Goal: Transaction & Acquisition: Purchase product/service

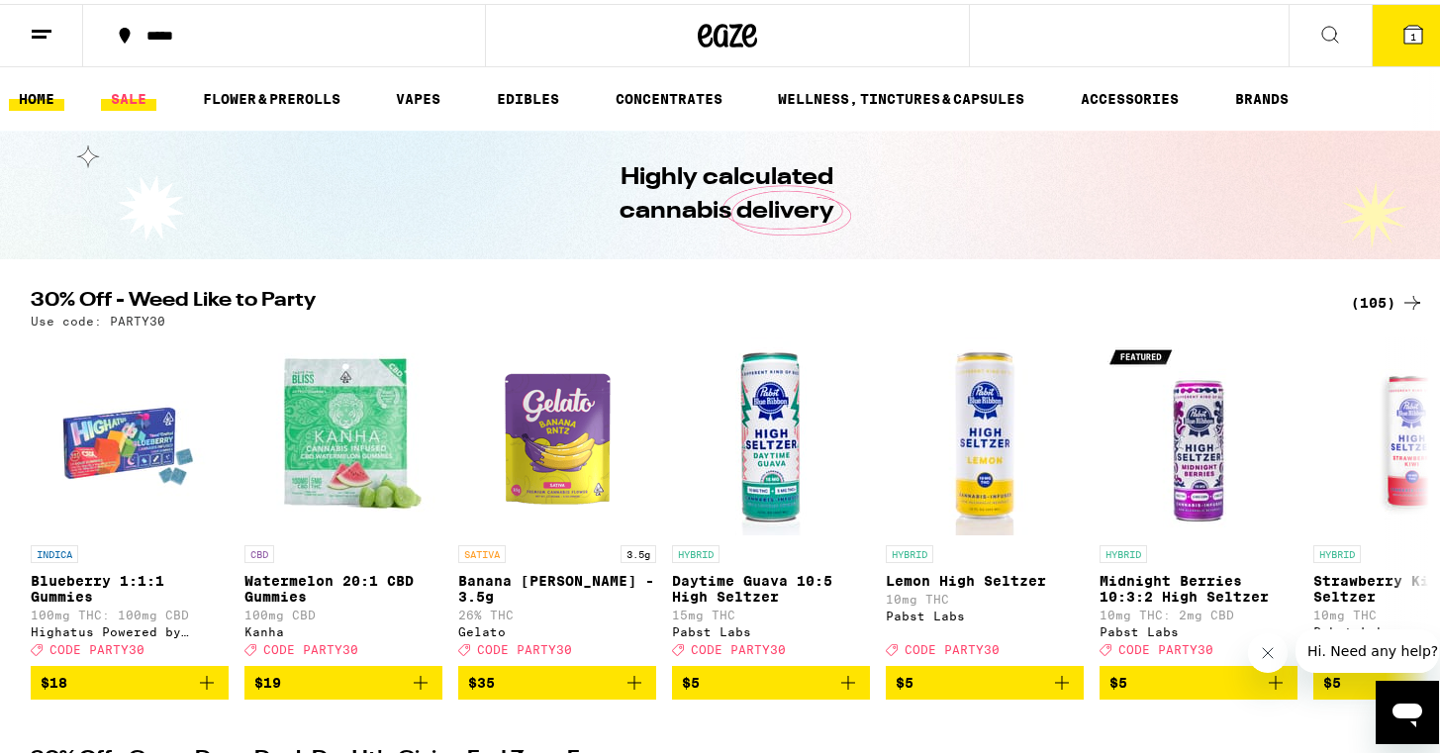
click at [125, 88] on link "SALE" at bounding box center [128, 95] width 55 height 24
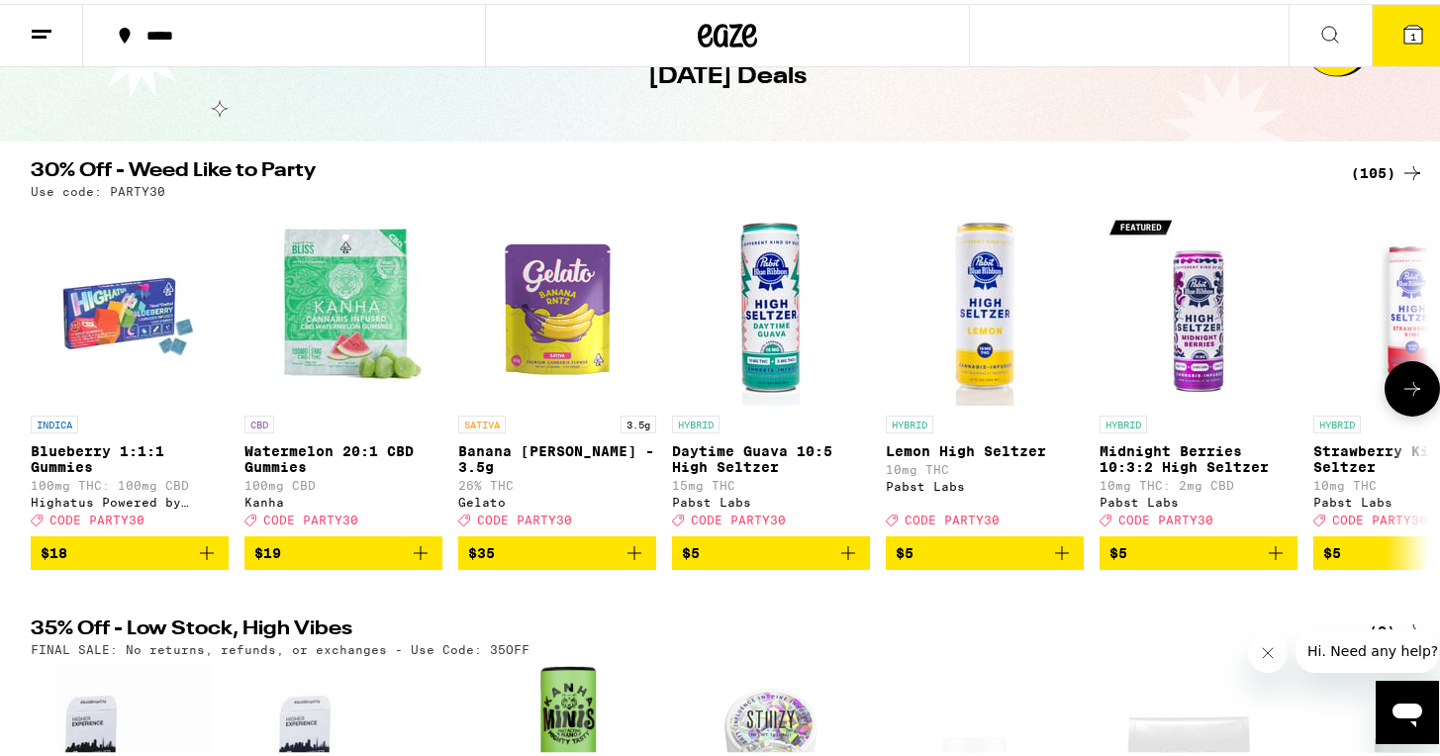
scroll to position [384, 0]
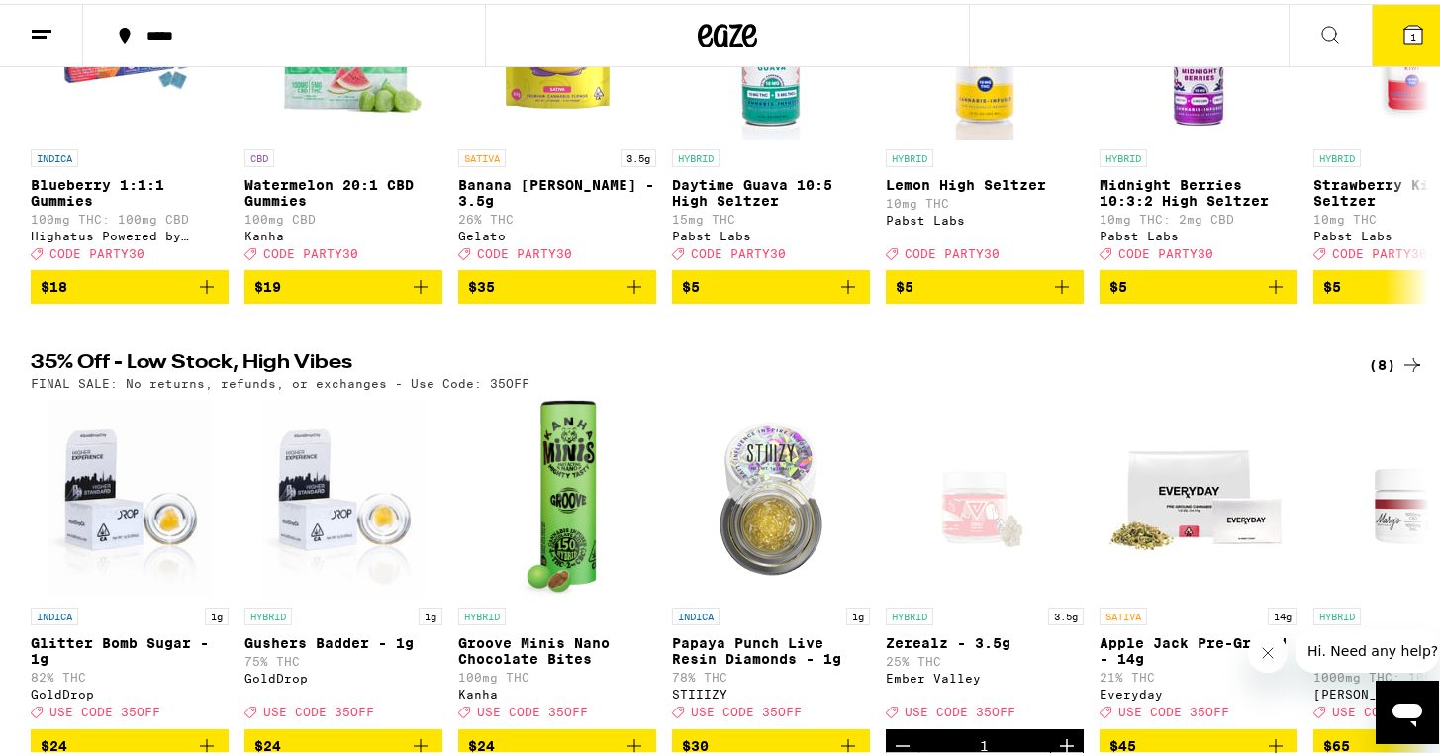
click at [1400, 373] on icon at bounding box center [1412, 361] width 24 height 24
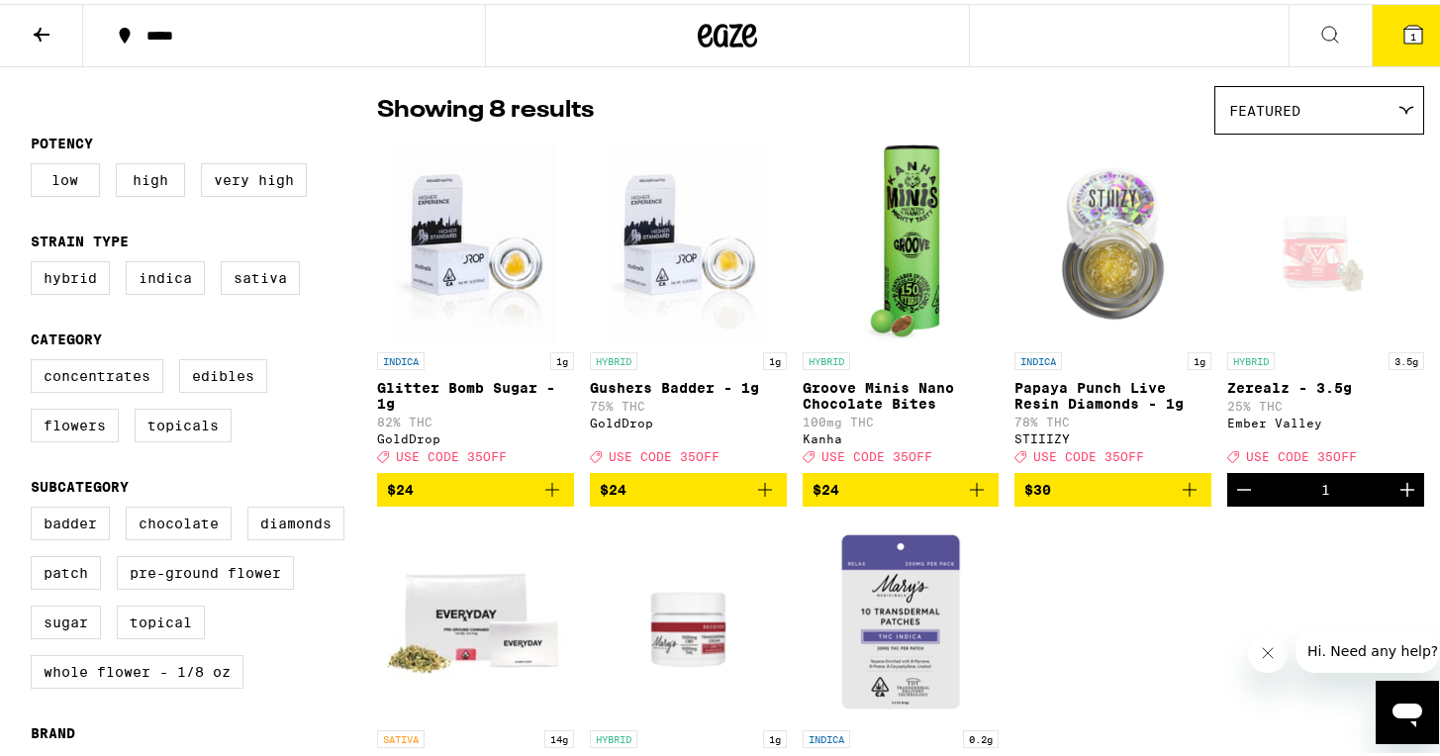
scroll to position [100, 0]
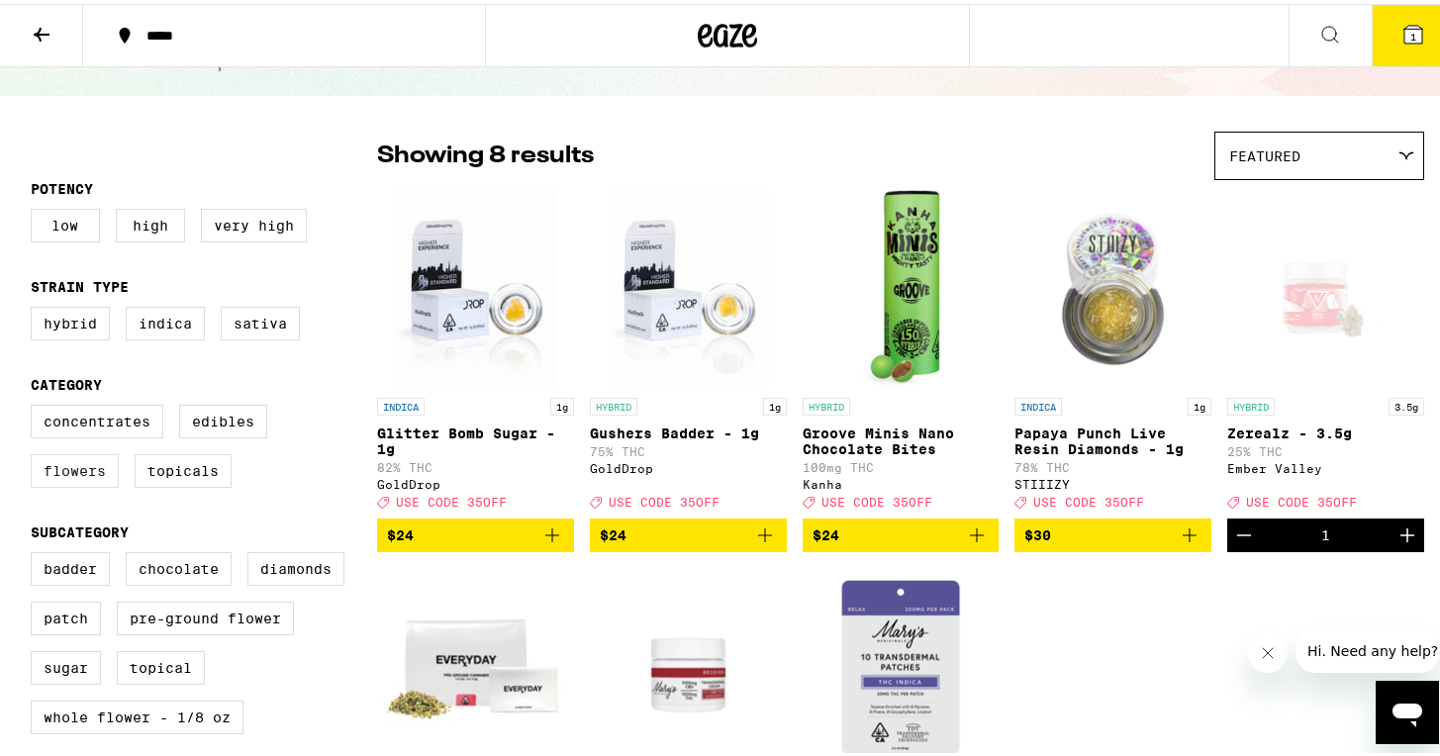
click at [67, 472] on label "Flowers" at bounding box center [75, 467] width 88 height 34
click at [36, 405] on input "Flowers" at bounding box center [35, 404] width 1 height 1
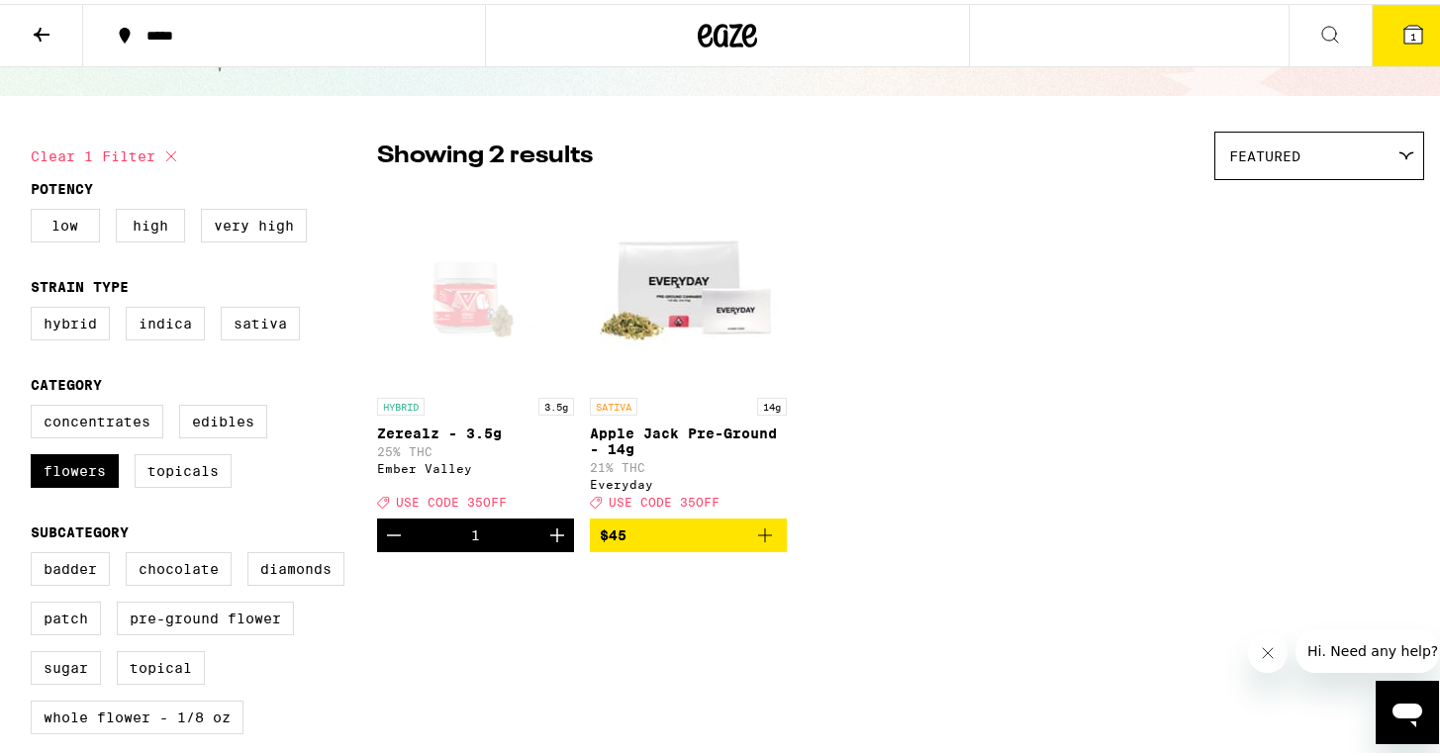
click at [856, 627] on div "Clear 1 filter Potency Low High Very High Strain Type Hybrid Indica Sativa Cate…" at bounding box center [727, 560] width 1425 height 896
click at [391, 543] on icon "Decrement" at bounding box center [394, 531] width 24 height 24
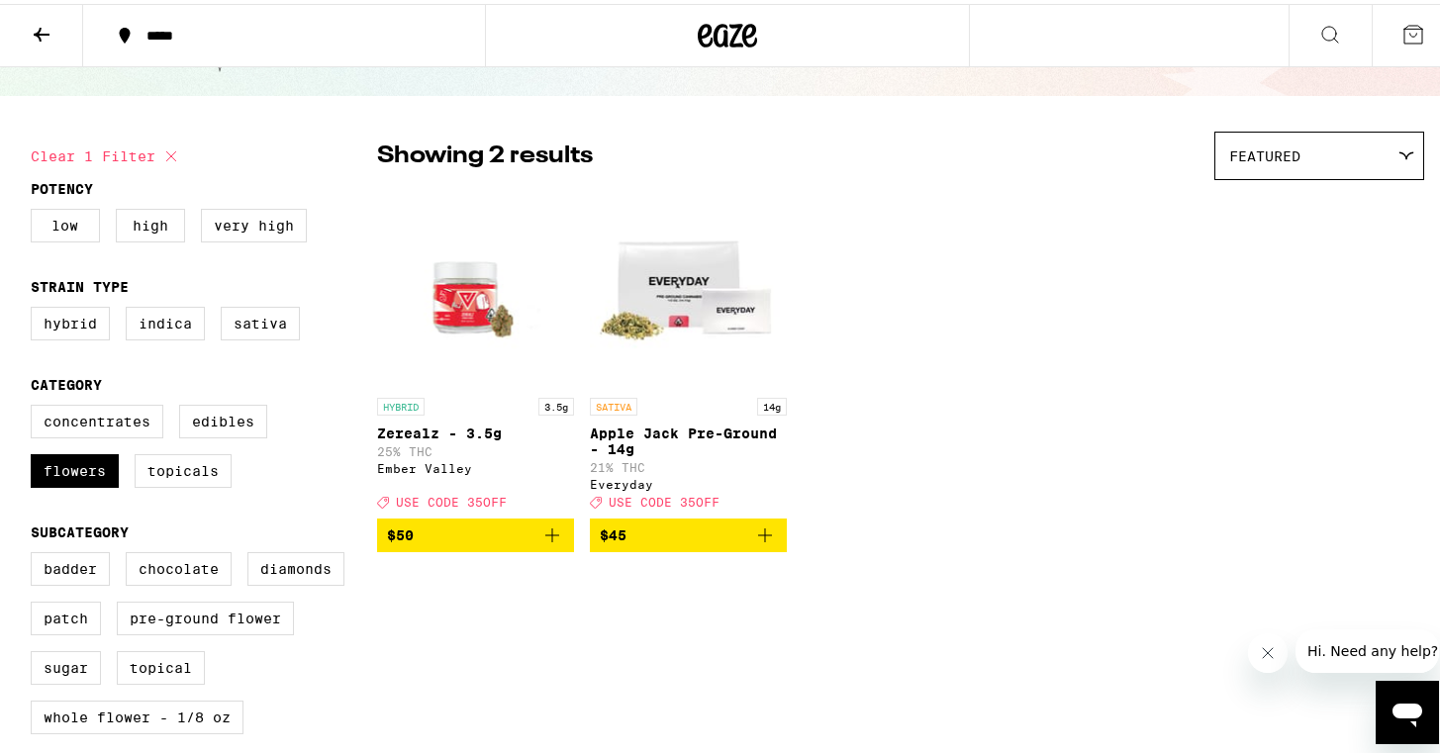
click at [545, 538] on icon "Add to bag" at bounding box center [552, 531] width 14 height 14
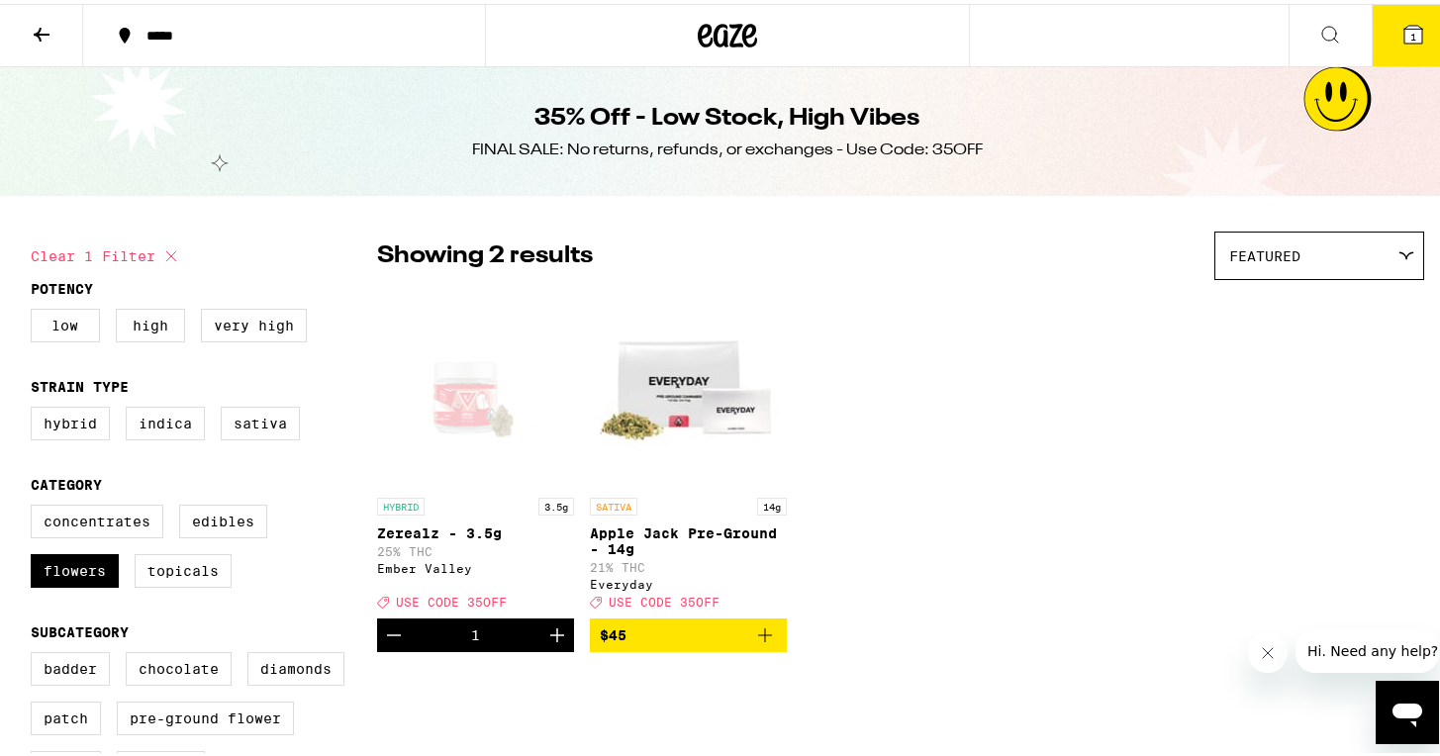
checkbox input "false"
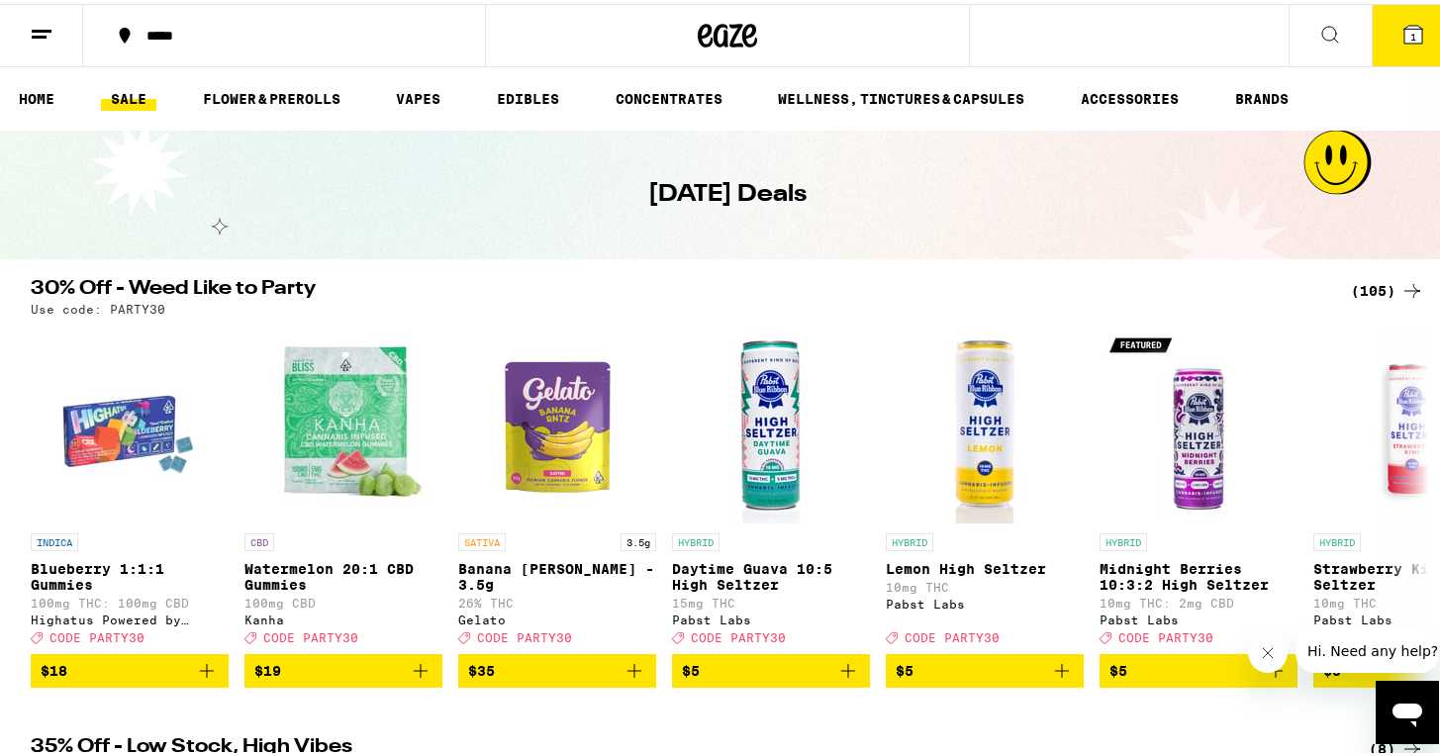
click at [146, 92] on link "SALE" at bounding box center [128, 95] width 55 height 24
click at [1400, 281] on icon at bounding box center [1412, 287] width 24 height 24
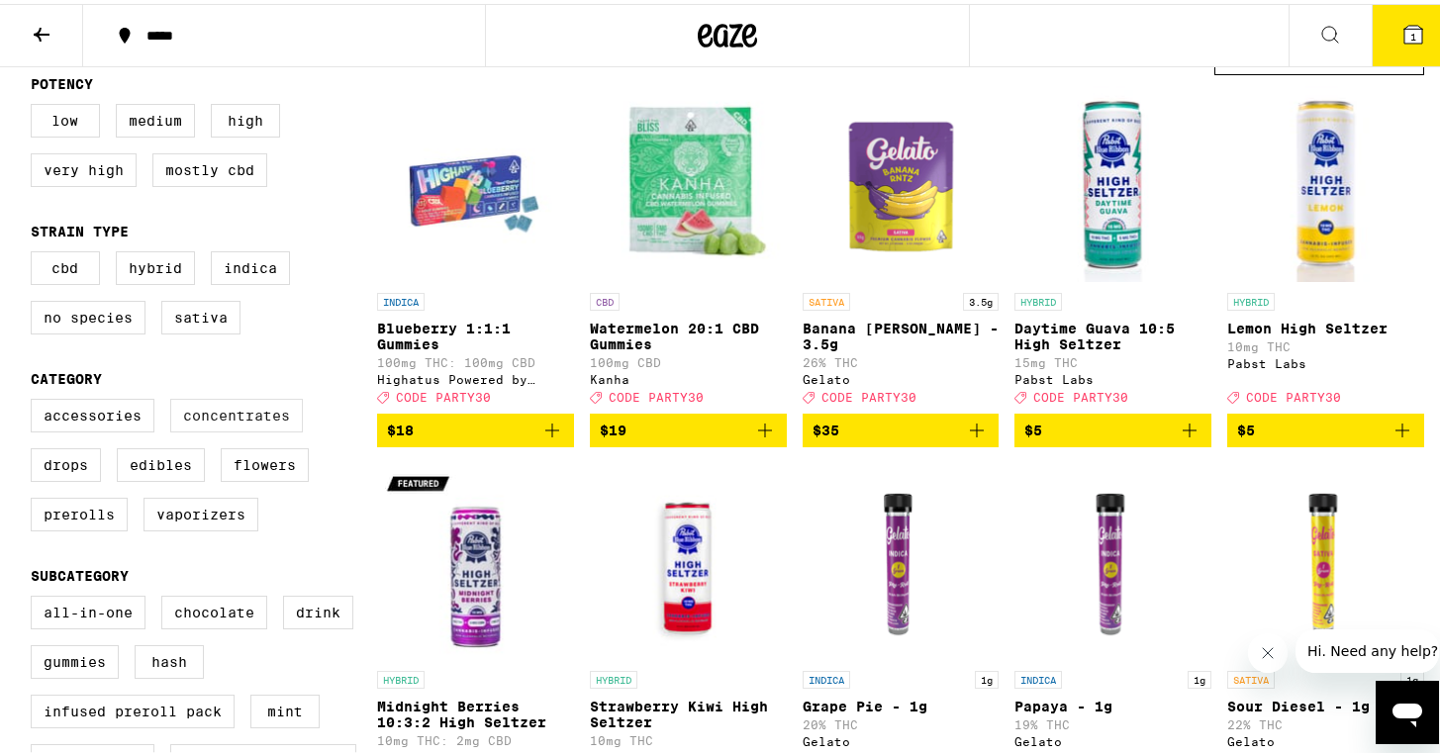
scroll to position [237, 0]
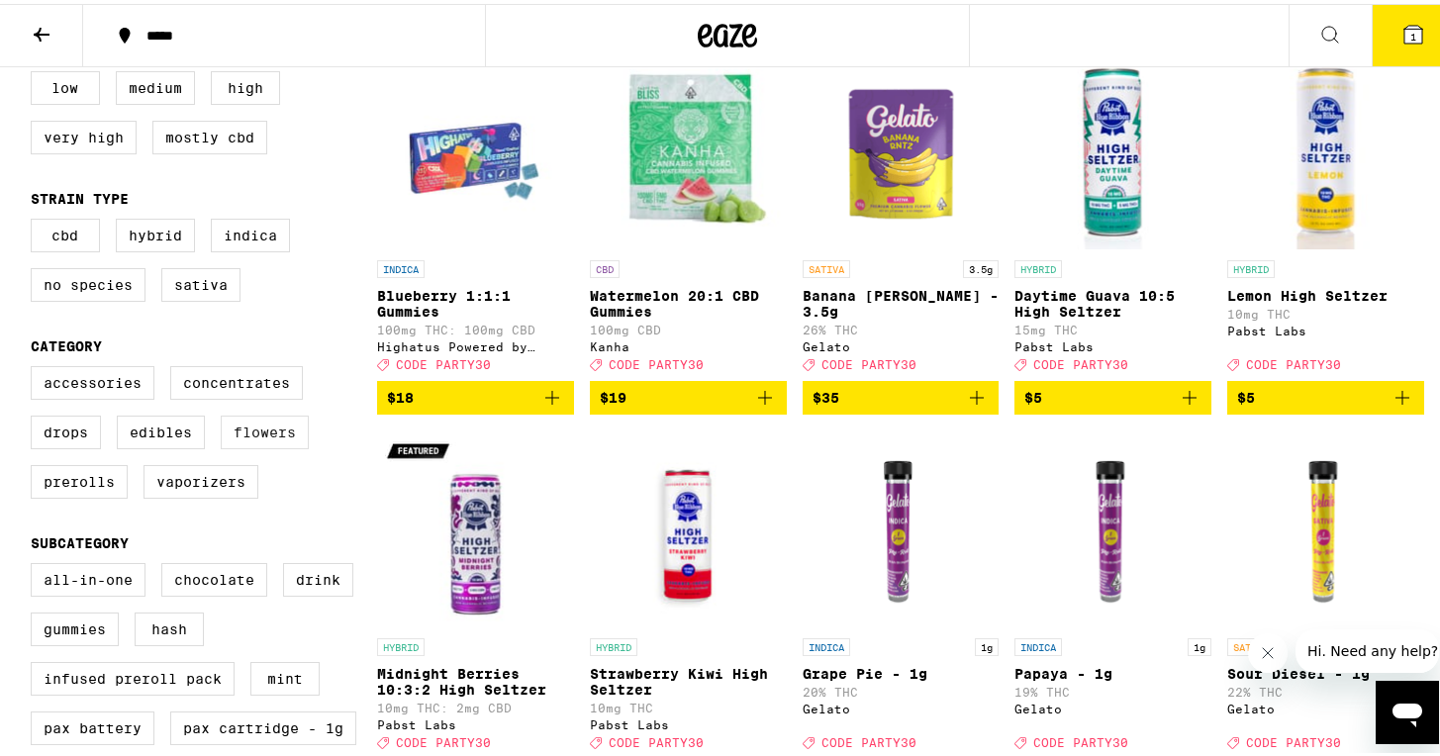
click at [237, 440] on label "Flowers" at bounding box center [265, 429] width 88 height 34
click at [36, 366] on input "Flowers" at bounding box center [35, 365] width 1 height 1
checkbox input "true"
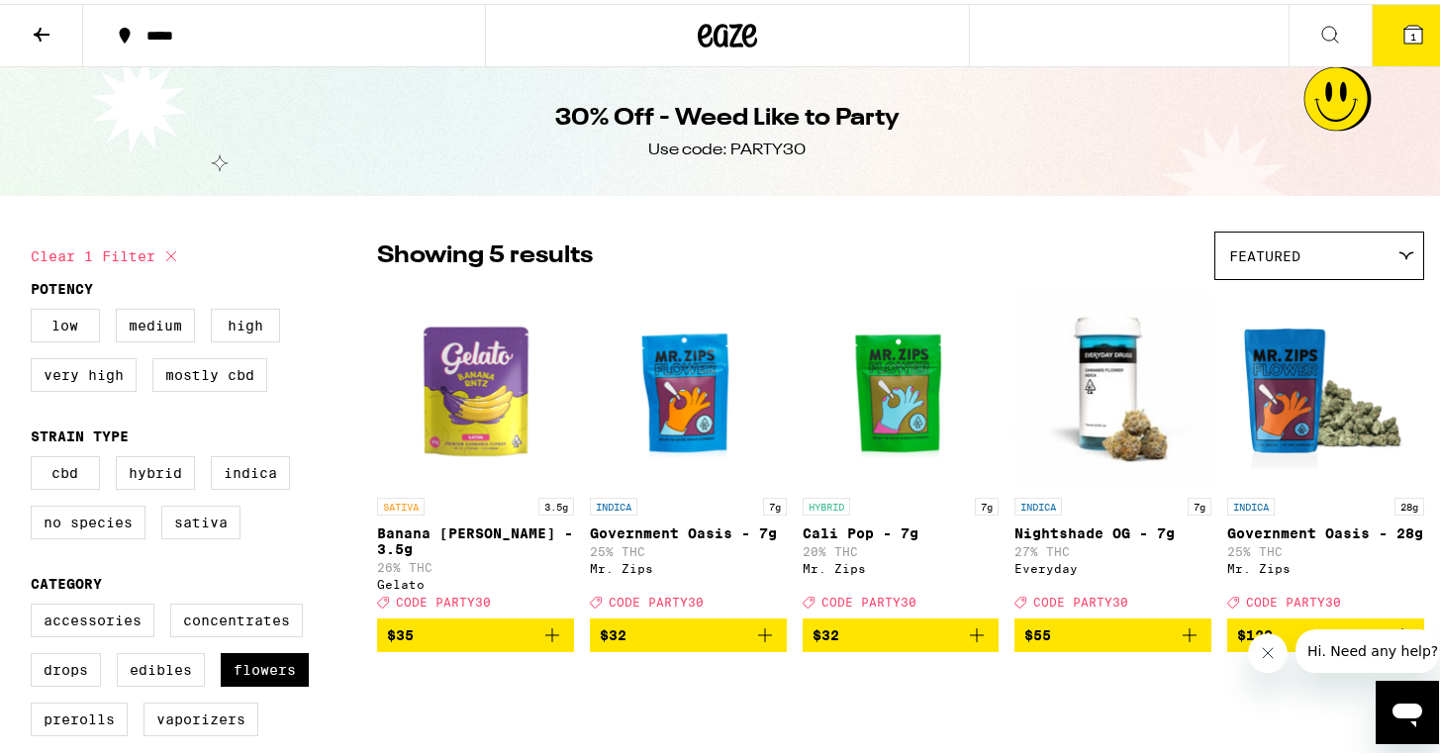
click at [1183, 638] on icon "Add to bag" at bounding box center [1189, 631] width 14 height 14
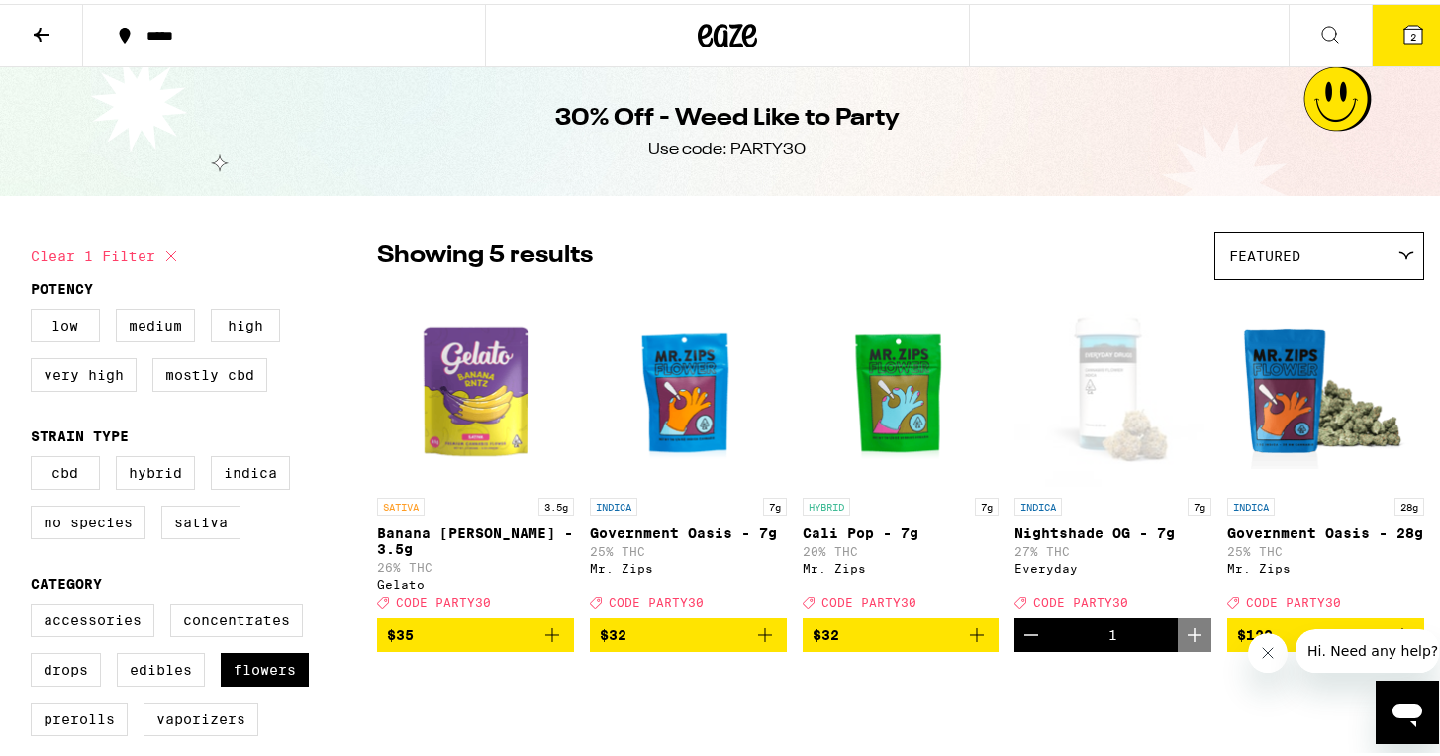
click at [1377, 42] on button "2" at bounding box center [1412, 31] width 83 height 61
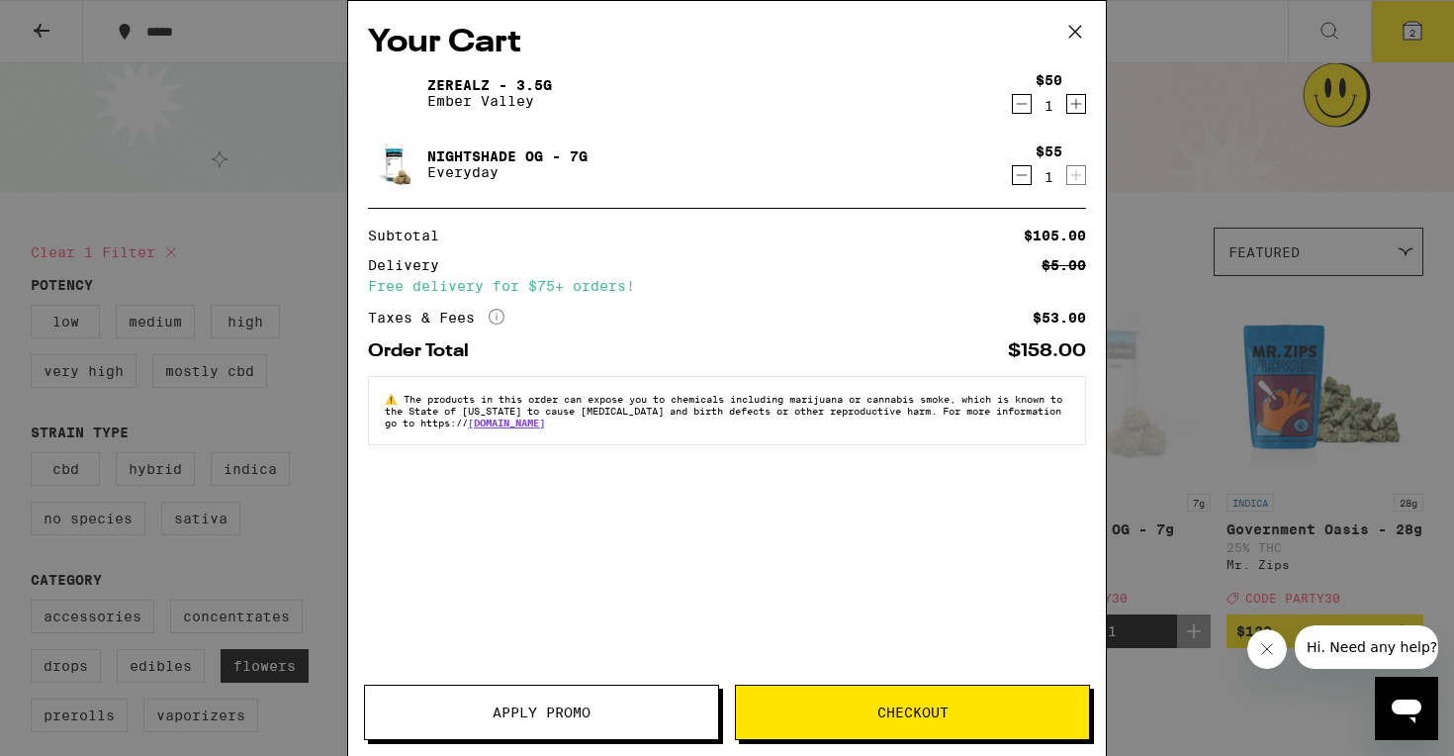
drag, startPoint x: 1075, startPoint y: 25, endPoint x: 1086, endPoint y: 28, distance: 12.2
click at [1075, 25] on icon at bounding box center [1076, 32] width 30 height 30
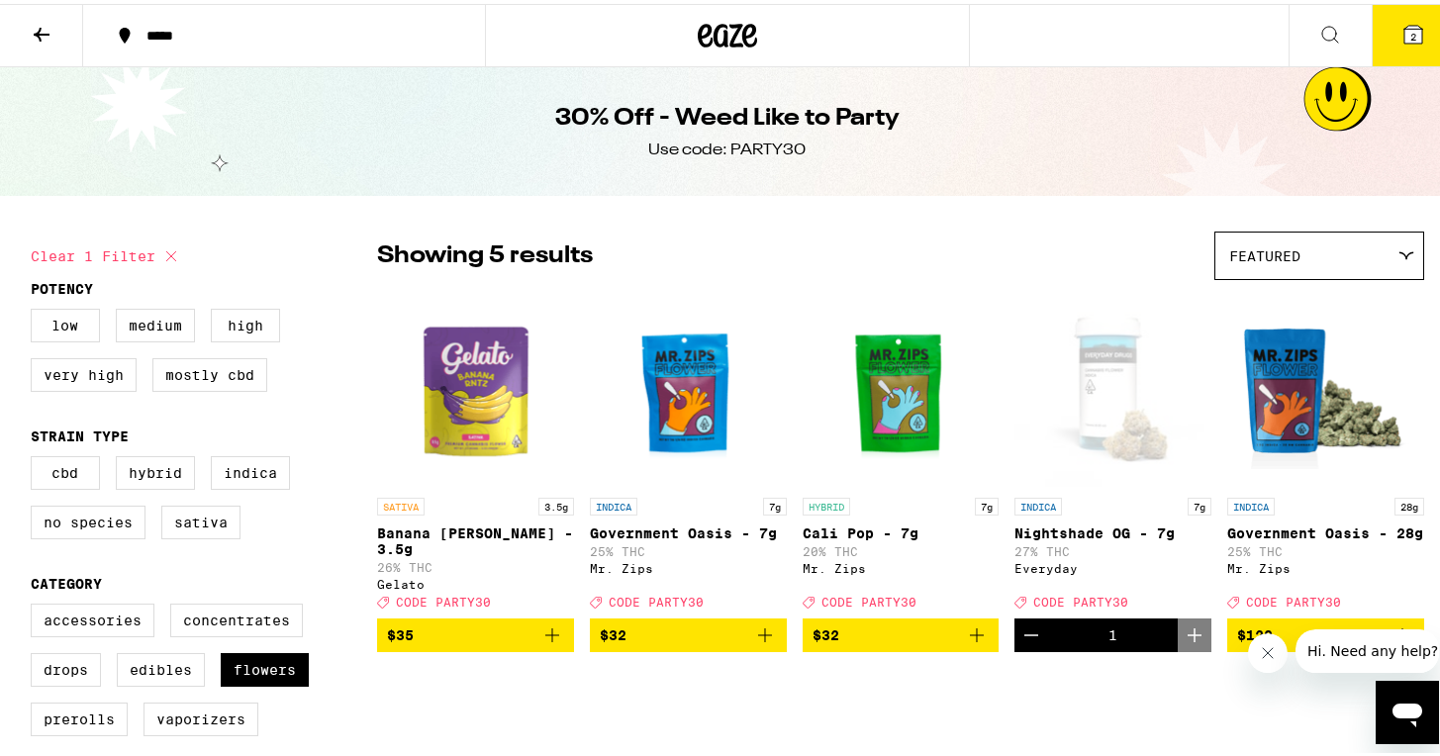
click at [1289, 24] on button at bounding box center [1329, 32] width 83 height 62
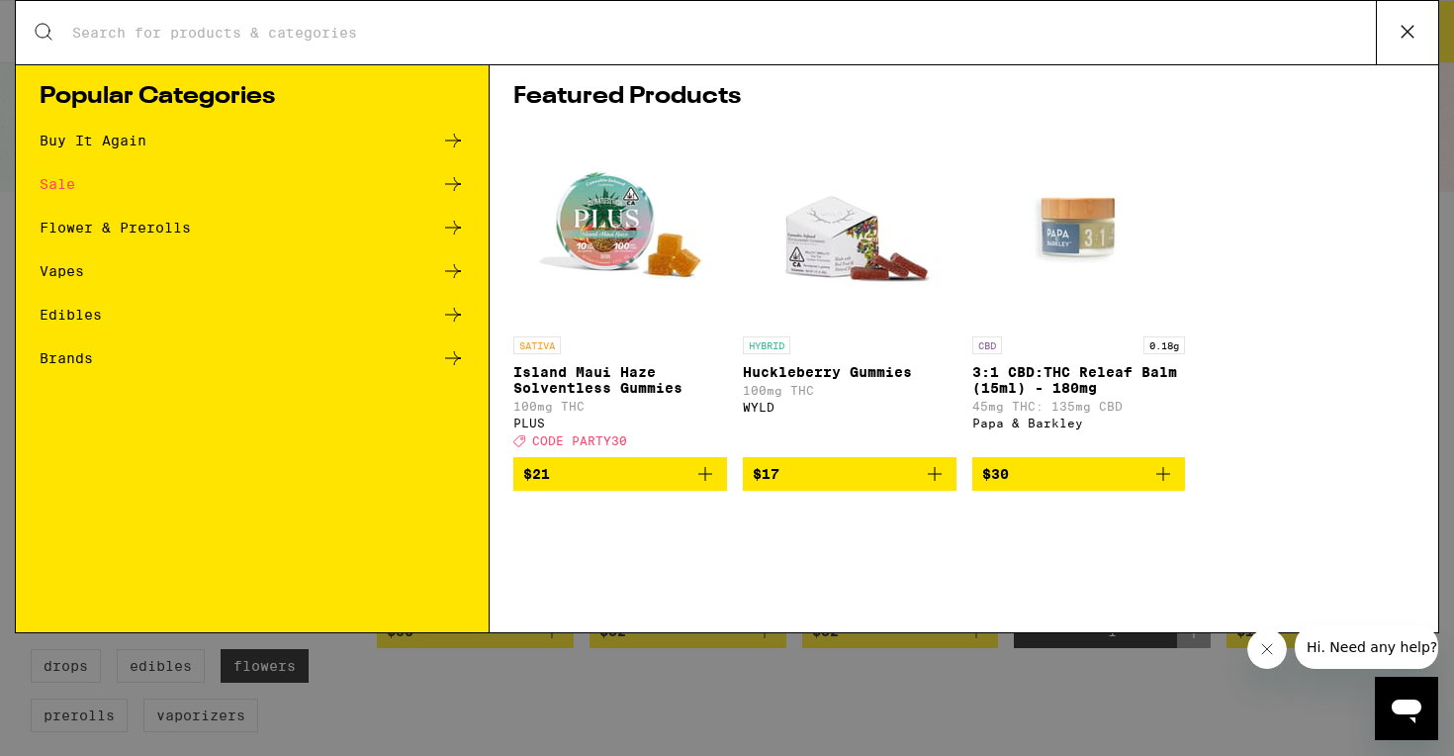
click at [1070, 77] on div "Featured Products SATIVA Island Maui Haze Solventless Gummies 100mg THC PLUS De…" at bounding box center [964, 348] width 949 height 568
click at [1077, 47] on div "Search for Products" at bounding box center [727, 32] width 1423 height 63
click at [1043, 20] on div "Search for Products" at bounding box center [727, 32] width 1423 height 63
drag, startPoint x: 285, startPoint y: 46, endPoint x: 306, endPoint y: 43, distance: 21.0
click at [287, 45] on div "Search for Products" at bounding box center [727, 32] width 1423 height 63
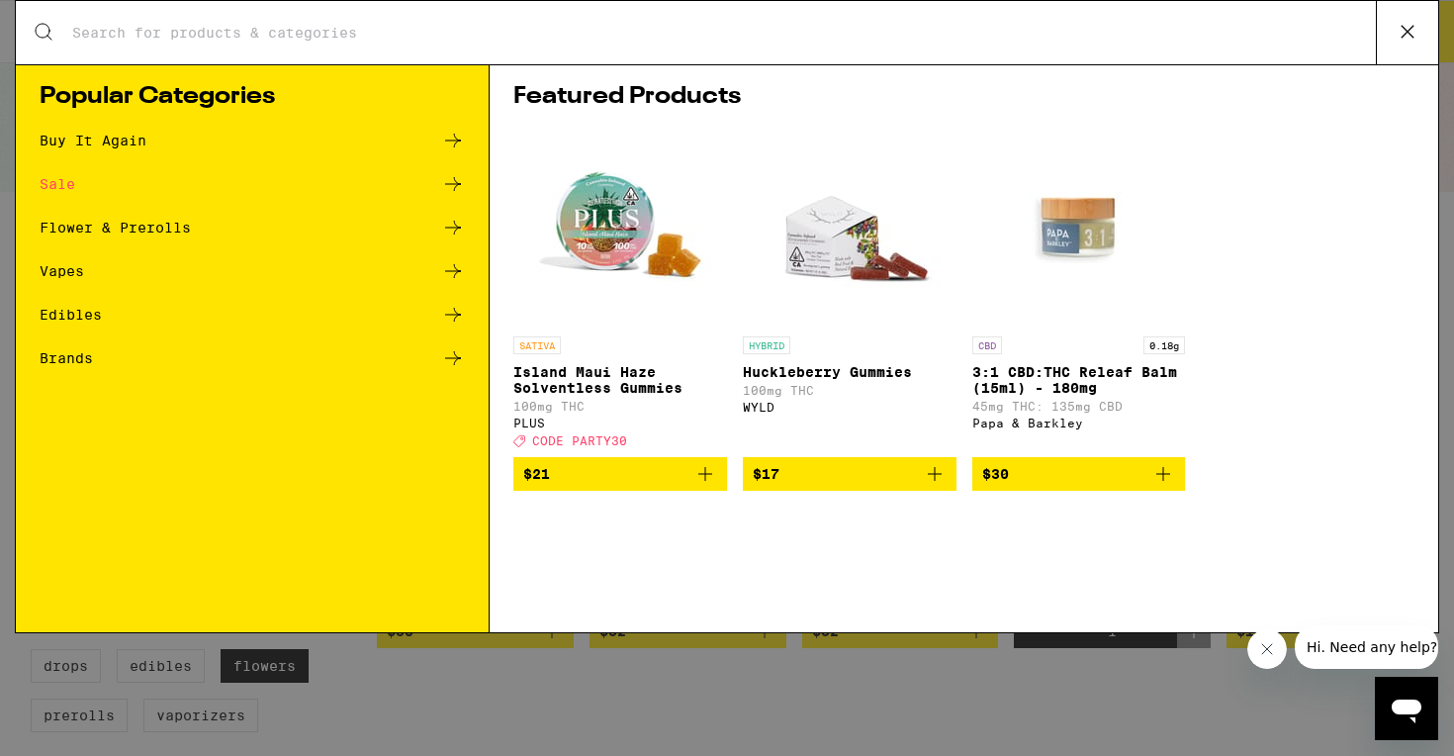
click at [1420, 23] on icon at bounding box center [1408, 32] width 30 height 30
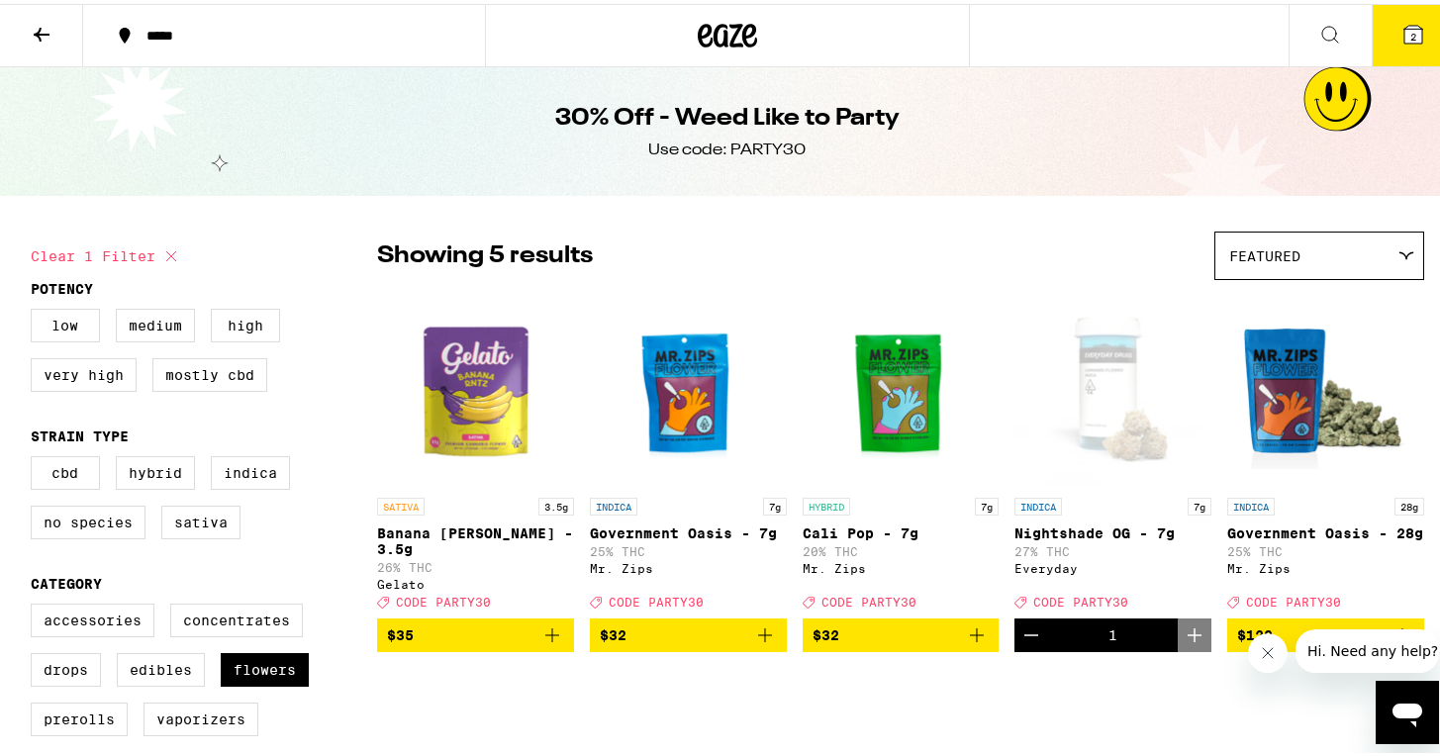
click at [25, 26] on button at bounding box center [41, 32] width 83 height 62
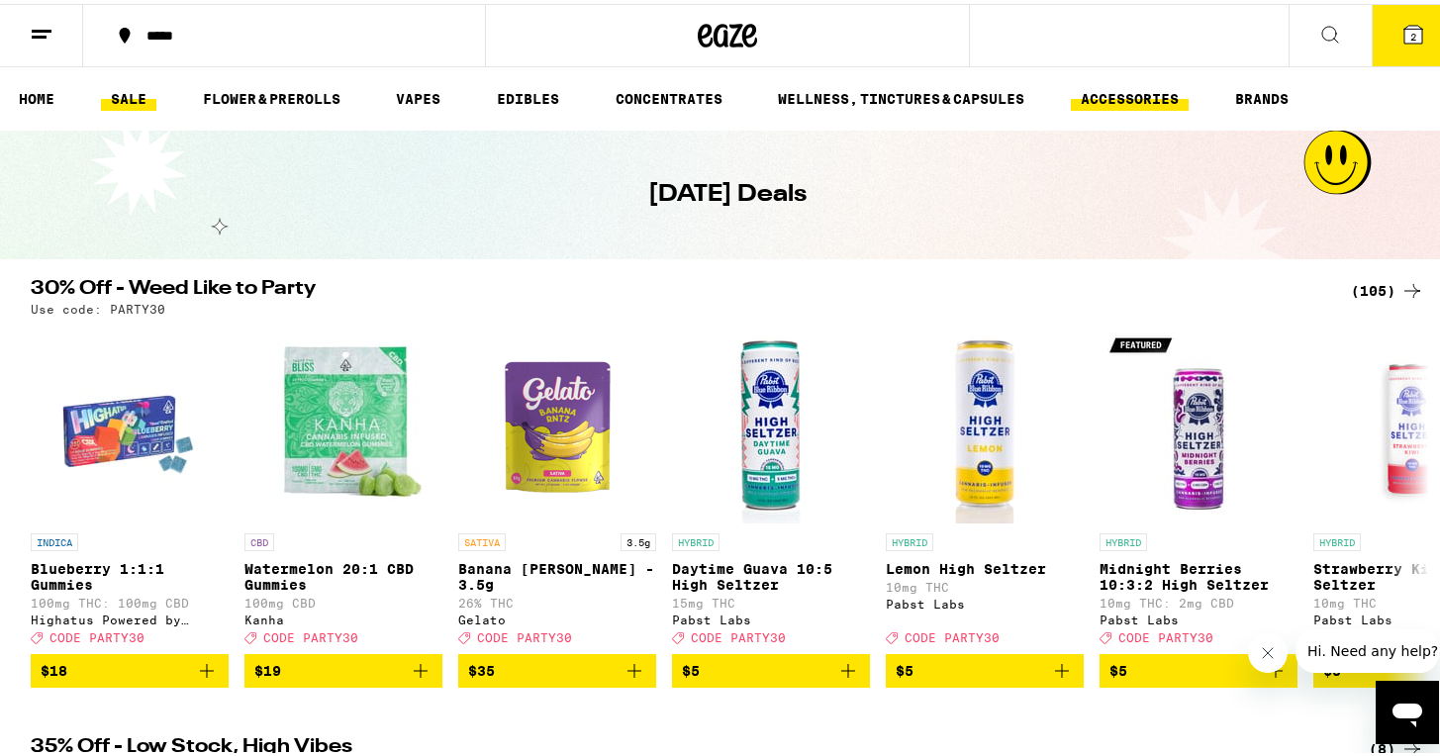
click at [1175, 93] on link "ACCESSORIES" at bounding box center [1130, 95] width 118 height 24
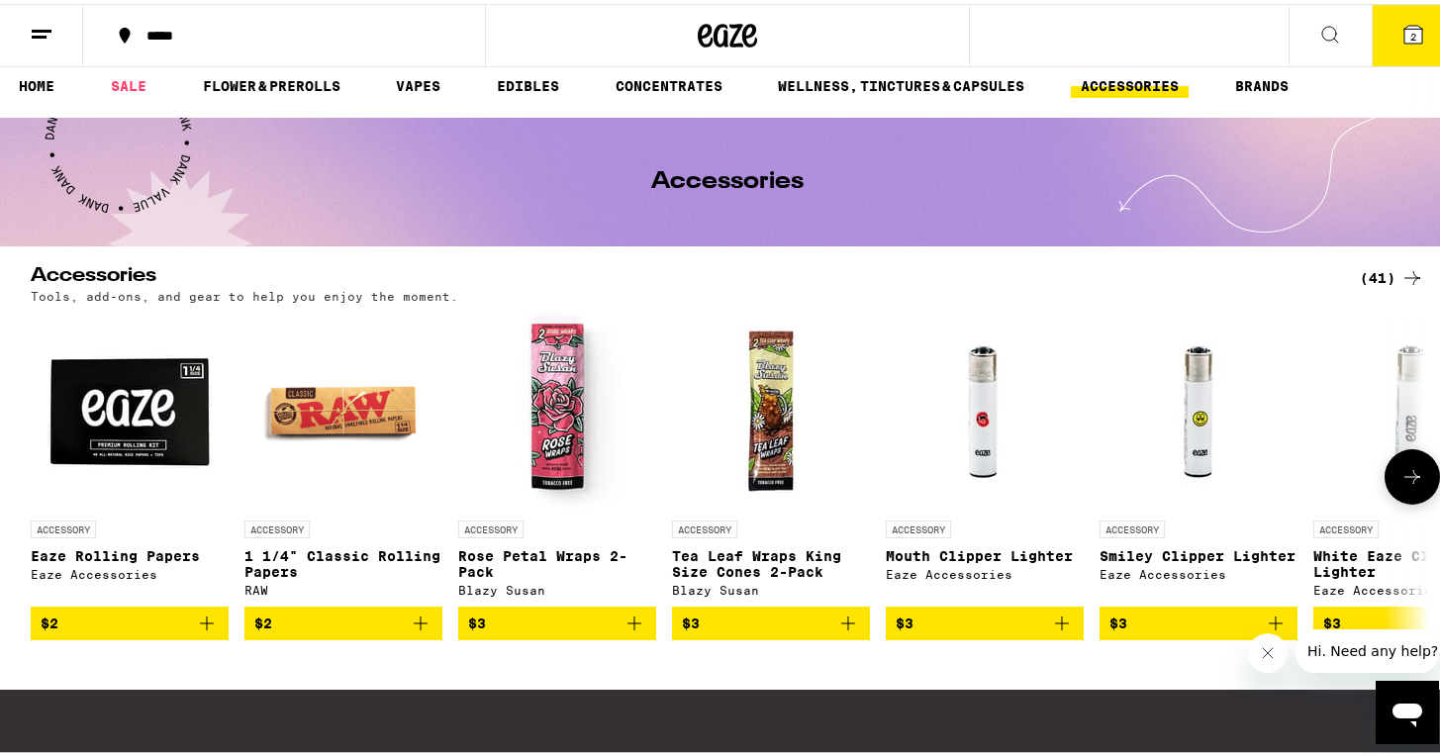
scroll to position [143, 0]
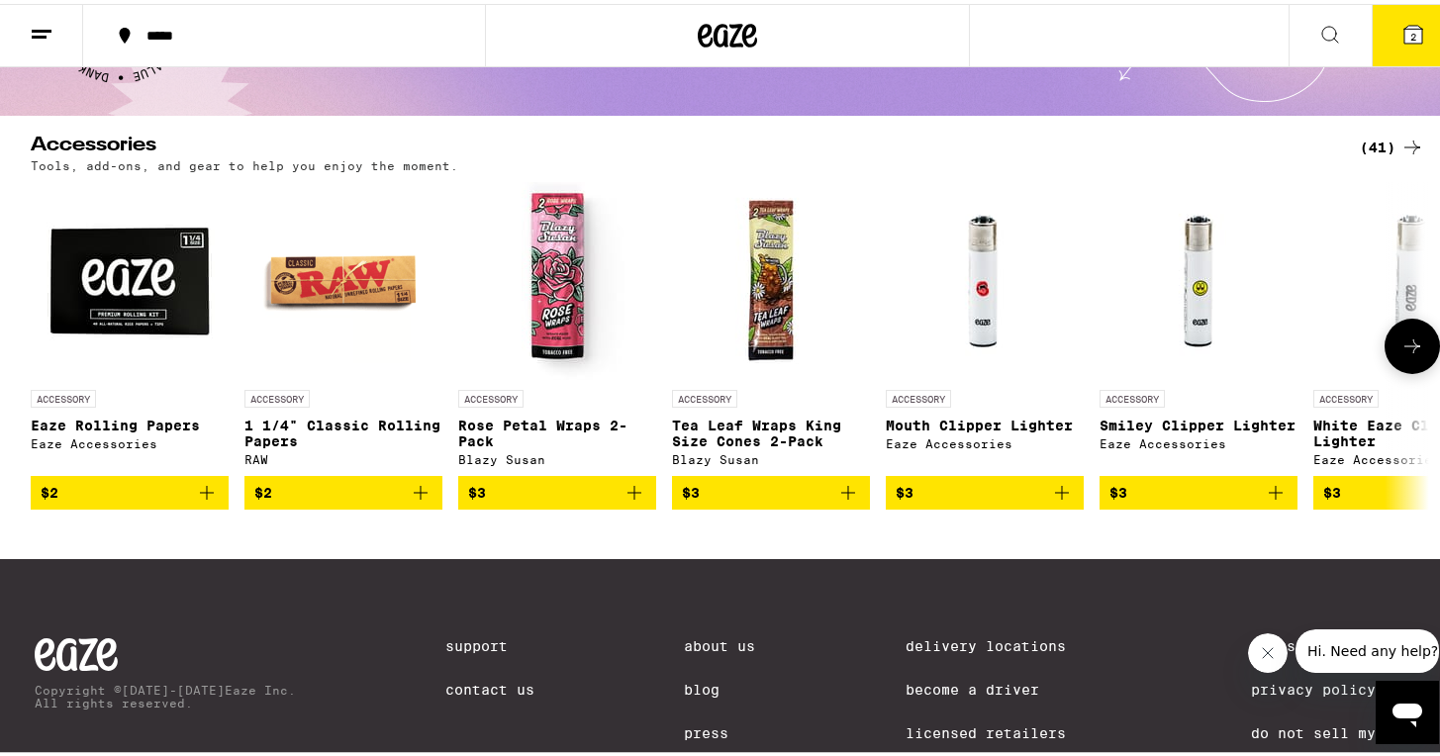
click at [841, 496] on icon "Add to bag" at bounding box center [848, 489] width 14 height 14
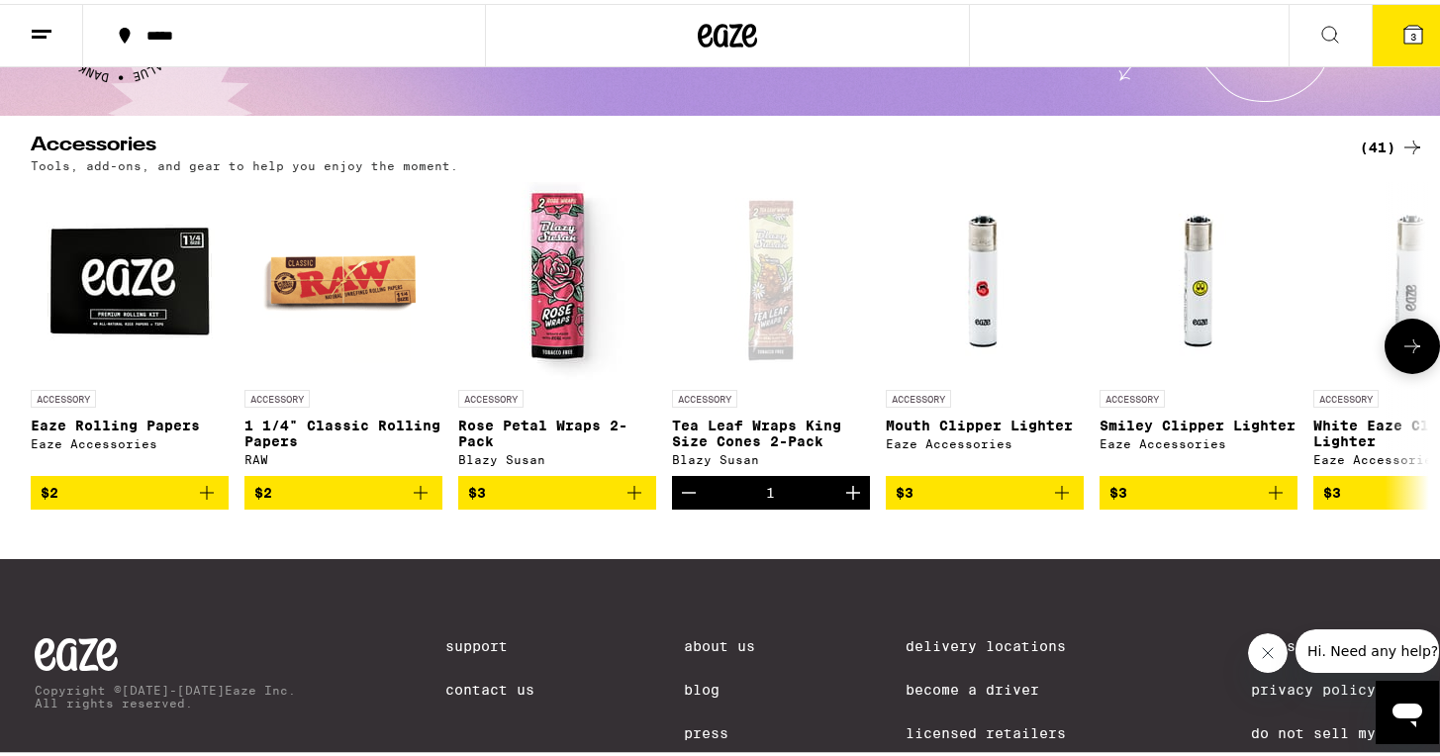
click at [1389, 355] on button at bounding box center [1411, 342] width 55 height 55
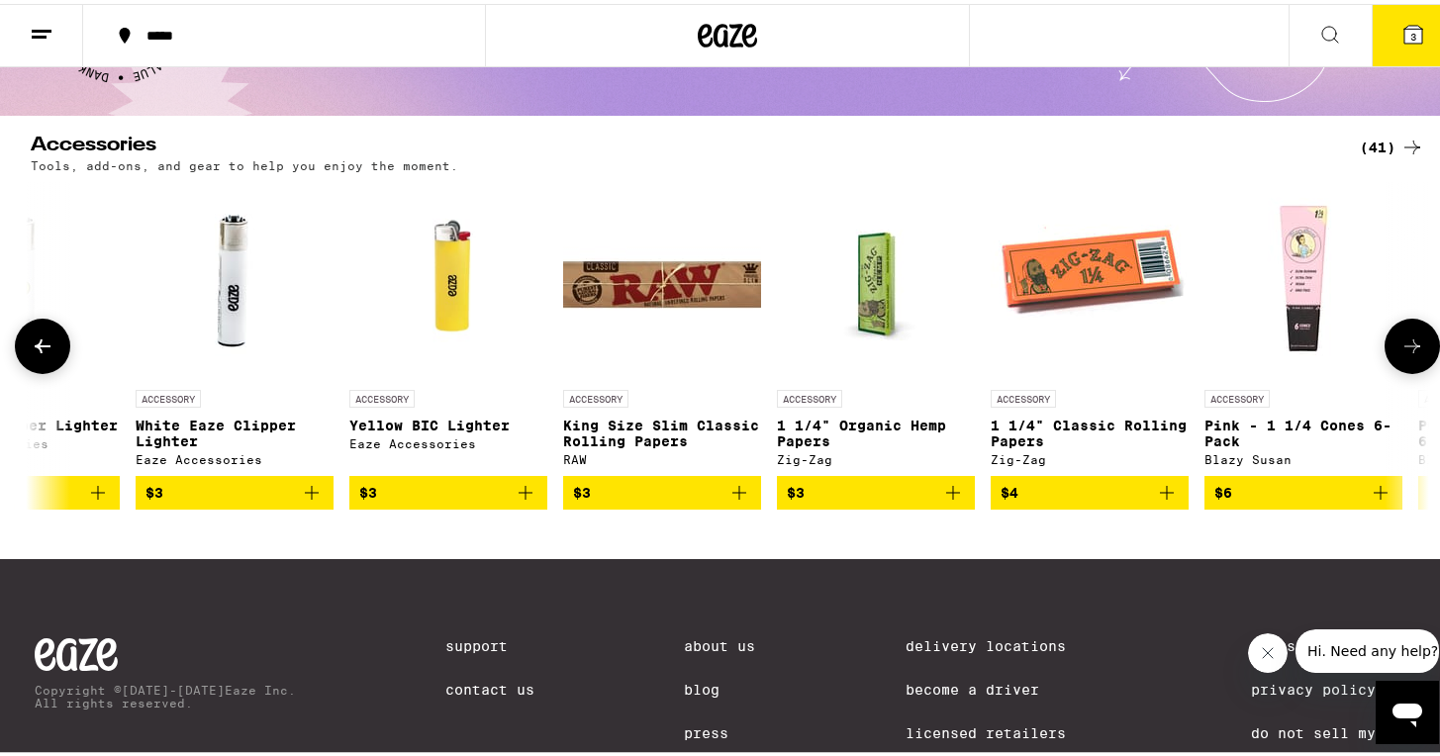
click at [1413, 354] on icon at bounding box center [1412, 342] width 24 height 24
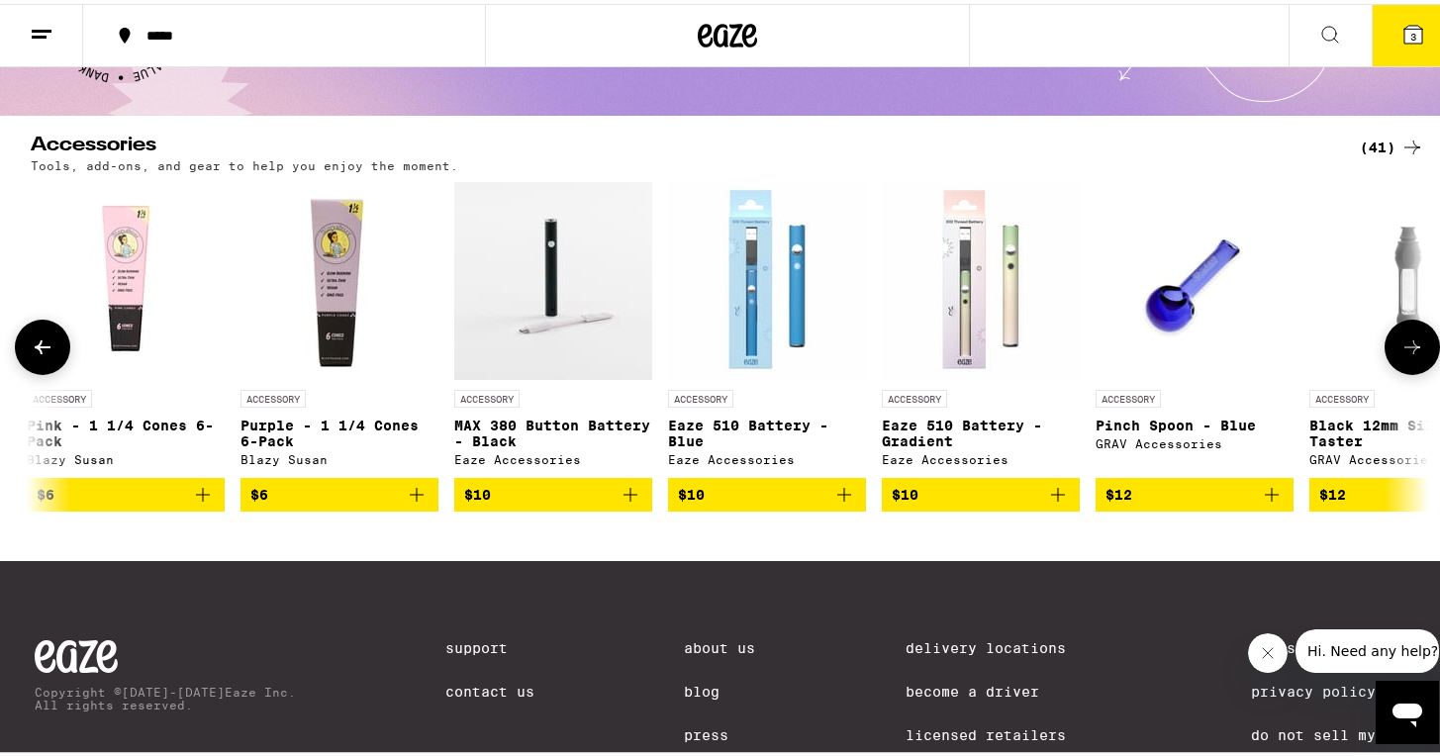
click at [1412, 355] on icon at bounding box center [1412, 343] width 24 height 24
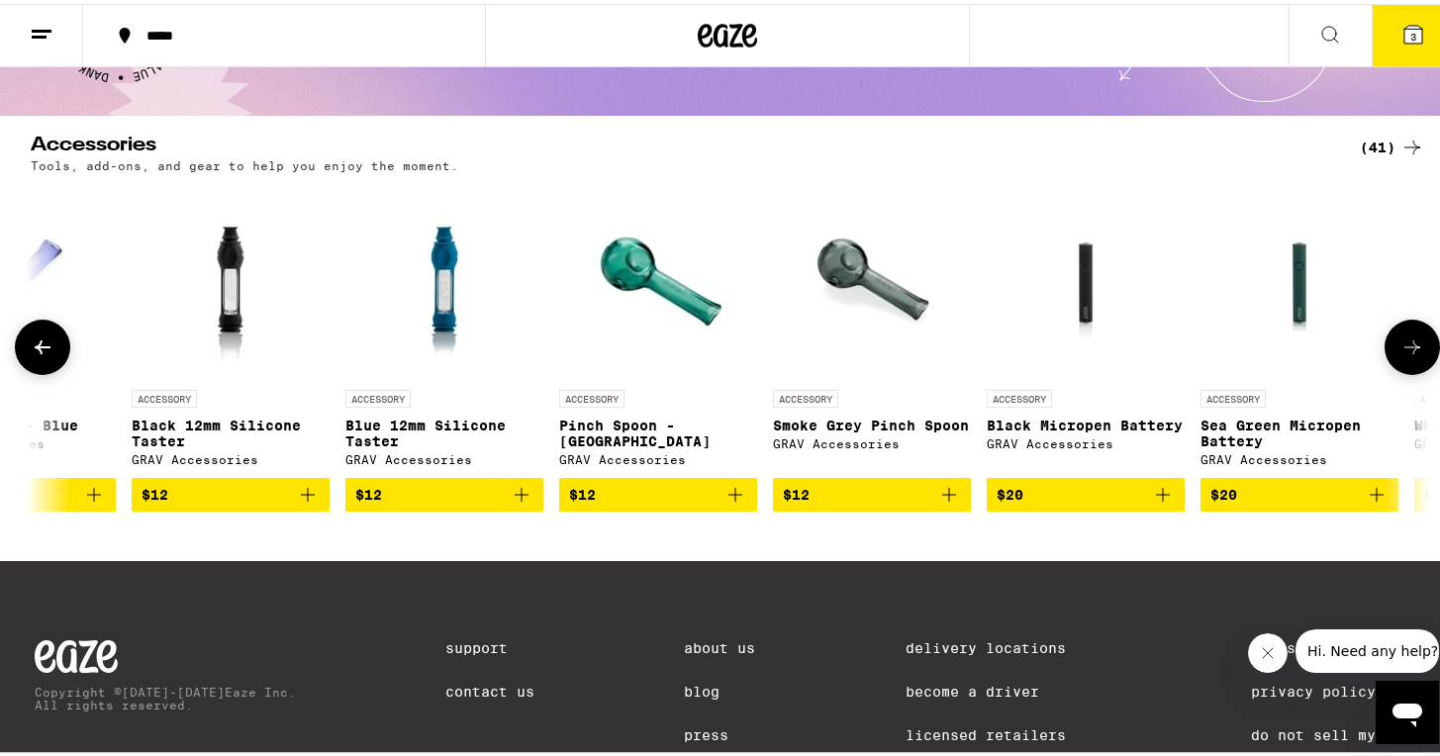
click at [1412, 355] on icon at bounding box center [1412, 343] width 24 height 24
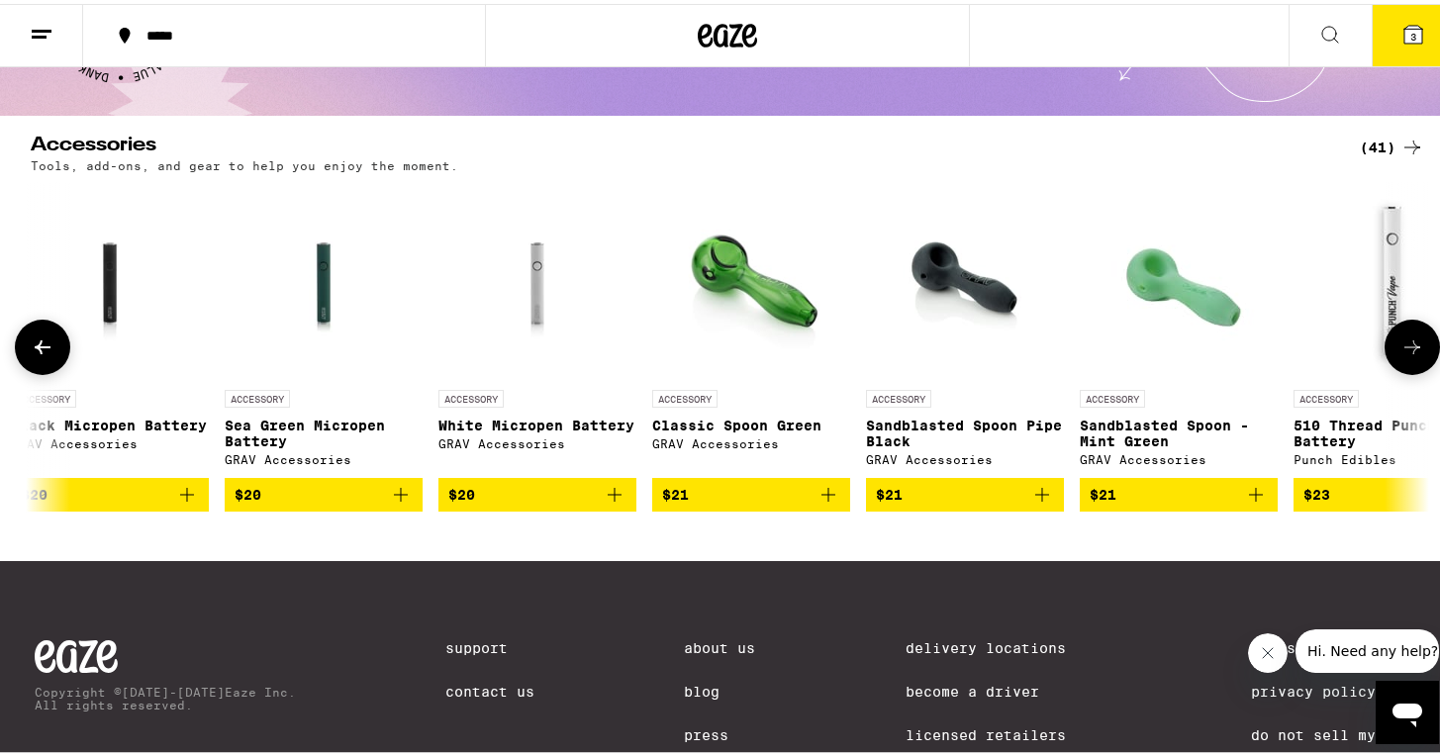
scroll to position [0, 4710]
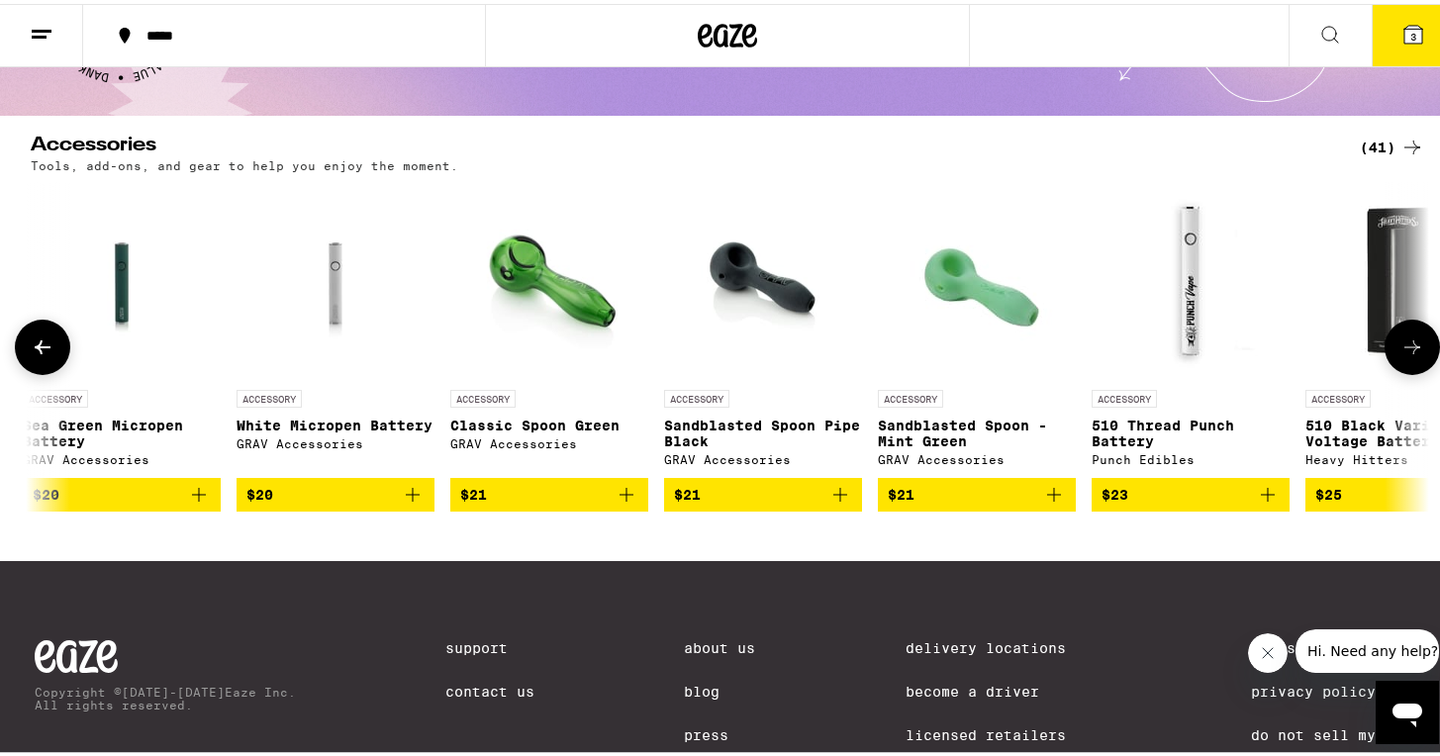
click at [1412, 354] on icon at bounding box center [1412, 343] width 24 height 24
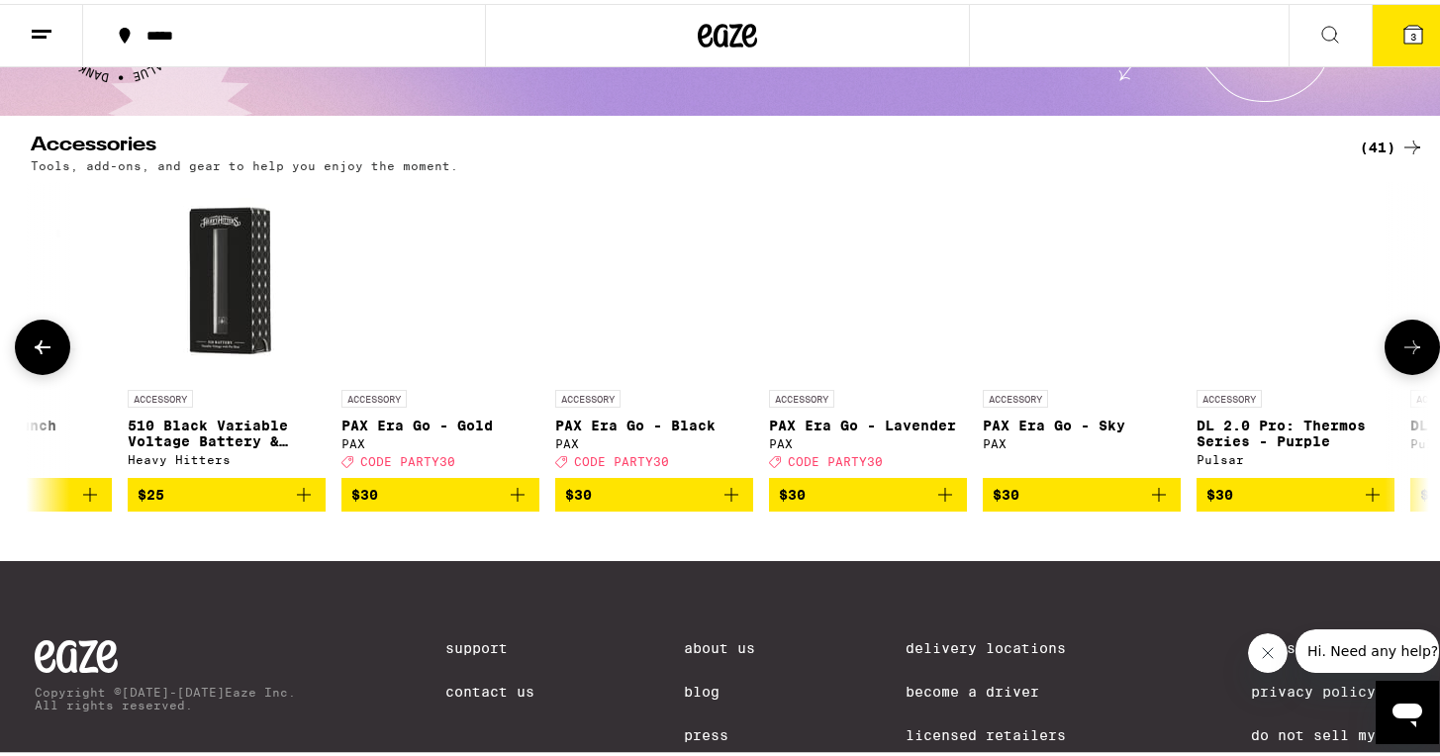
click at [1412, 353] on icon at bounding box center [1412, 343] width 24 height 24
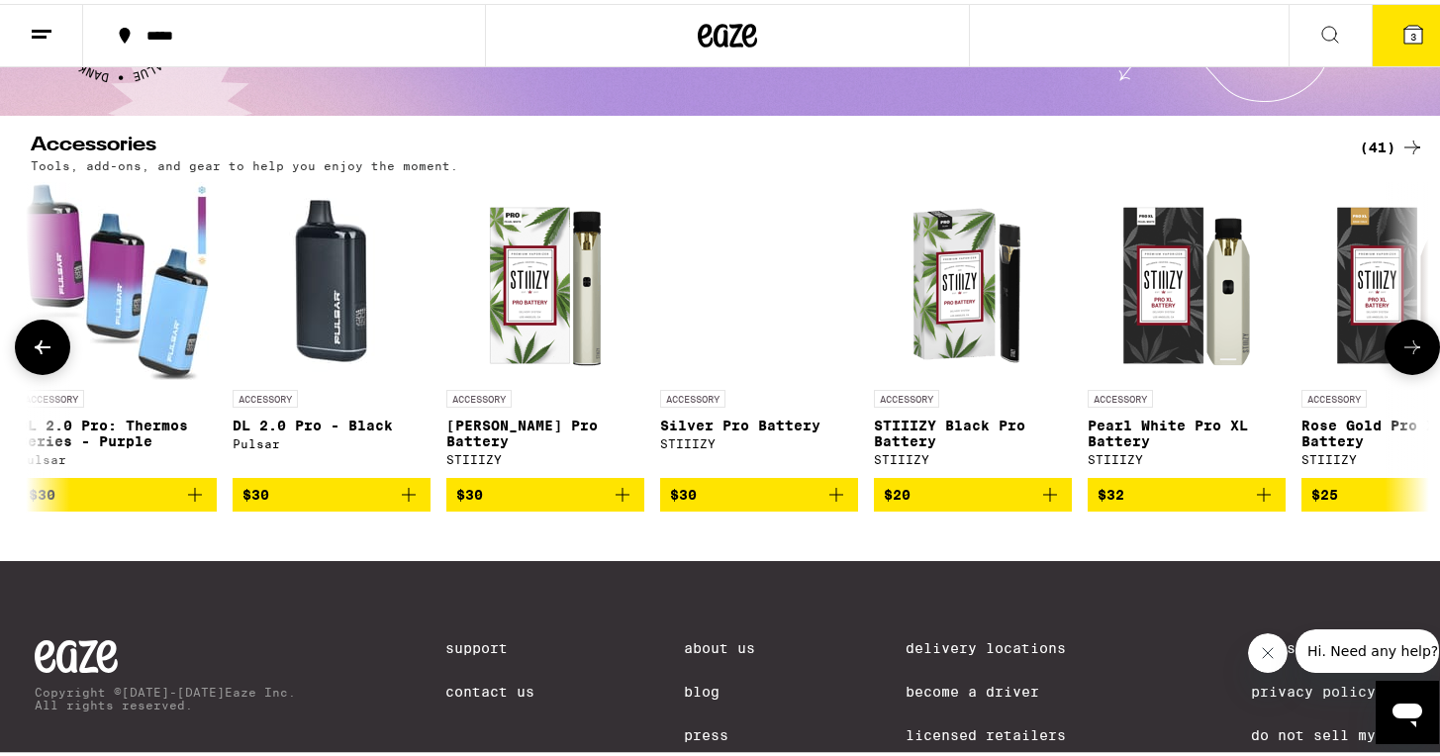
click at [1412, 353] on icon at bounding box center [1412, 343] width 24 height 24
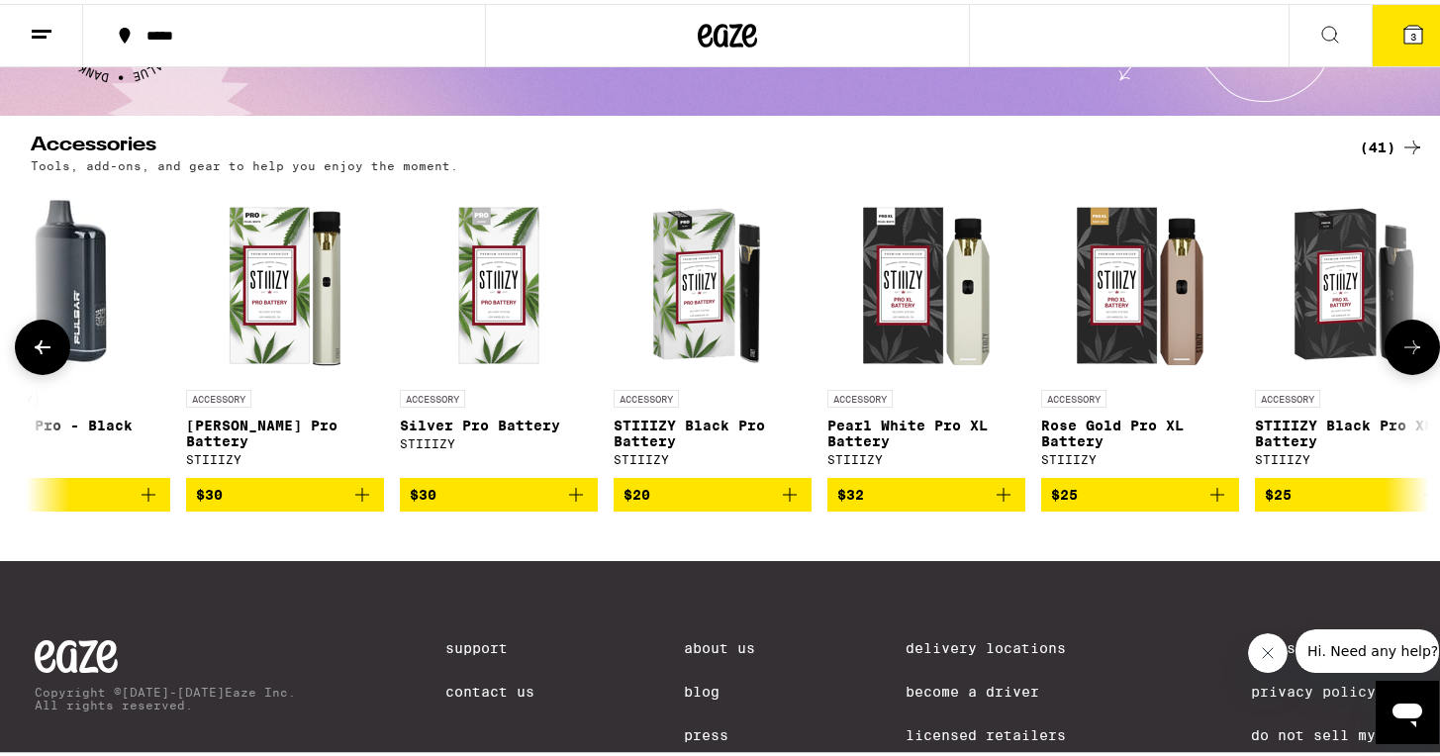
scroll to position [0, 7369]
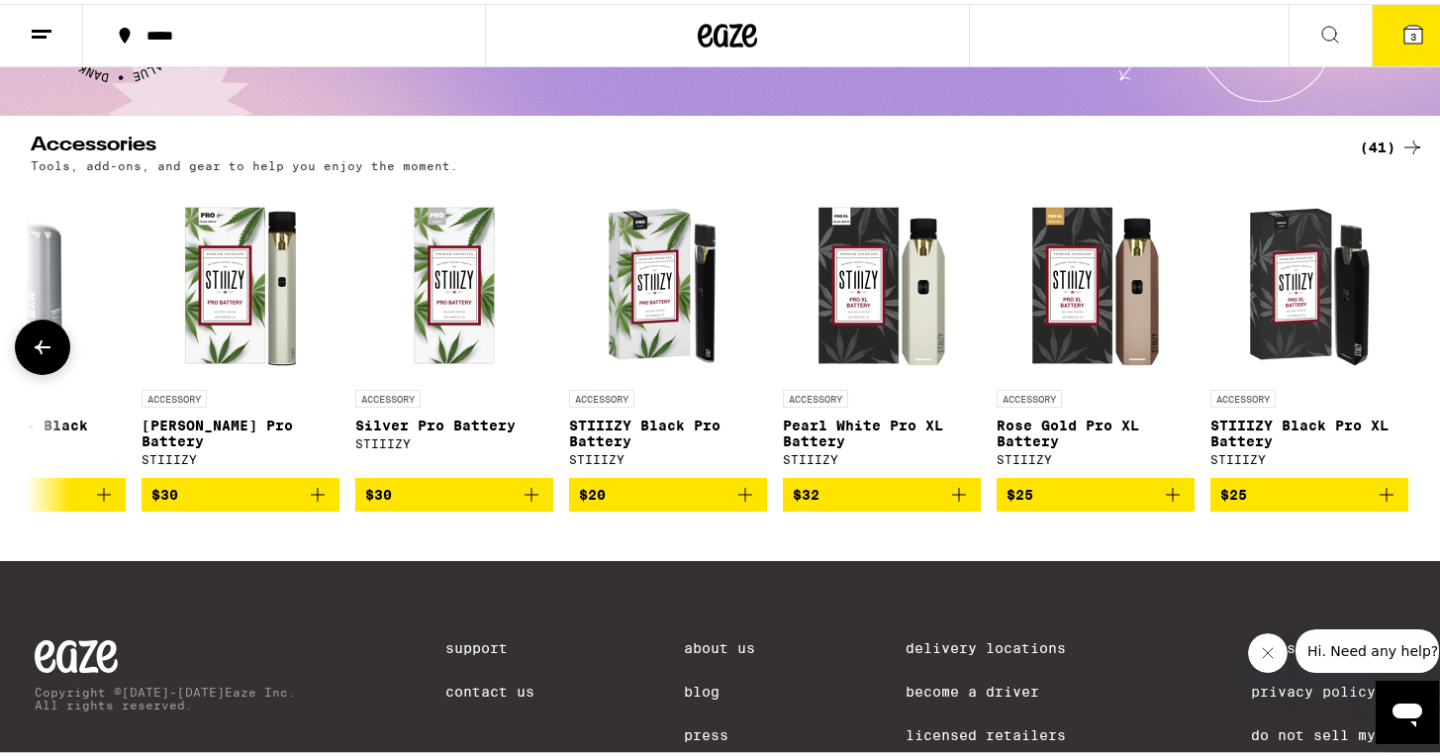
click at [1412, 353] on div at bounding box center [1411, 343] width 55 height 55
click at [1385, 147] on div "(41)" at bounding box center [1391, 144] width 64 height 24
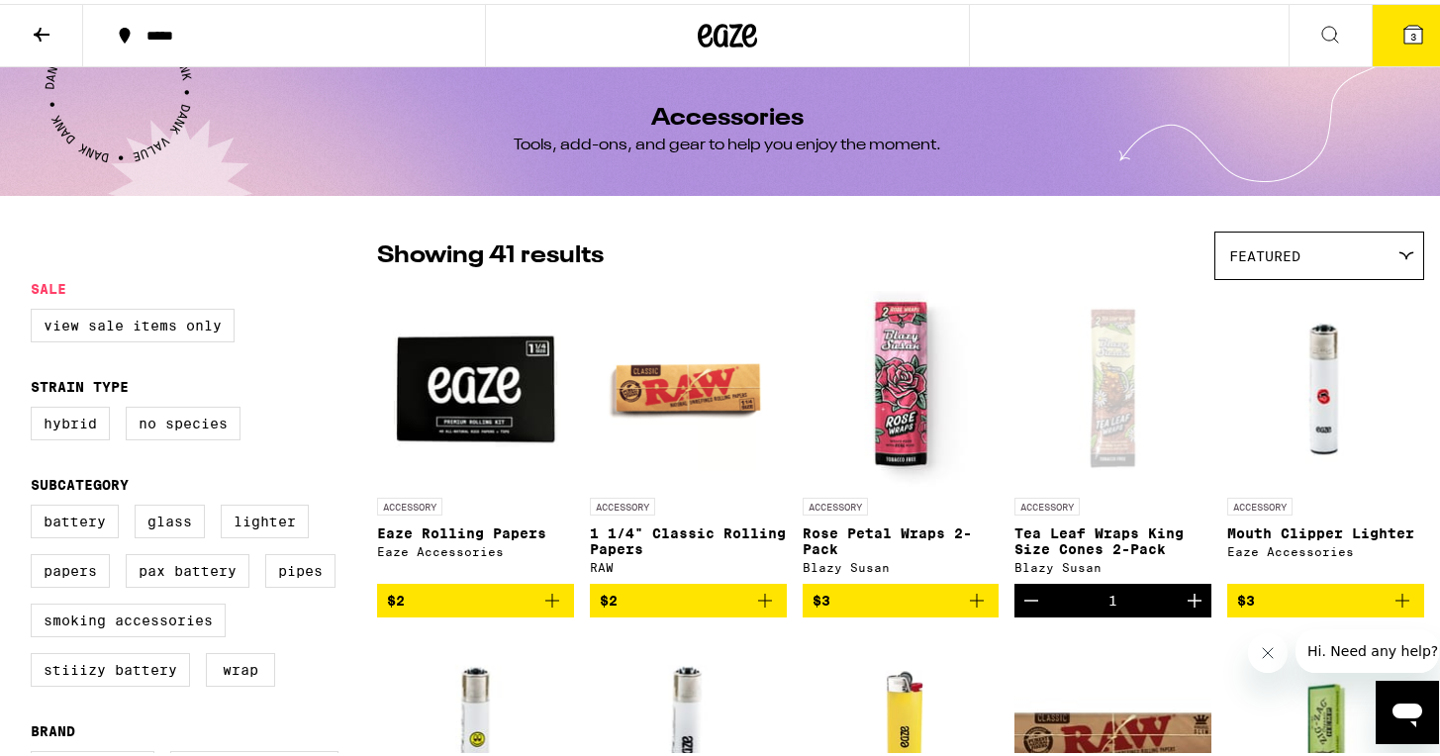
click at [1404, 30] on icon at bounding box center [1413, 31] width 18 height 18
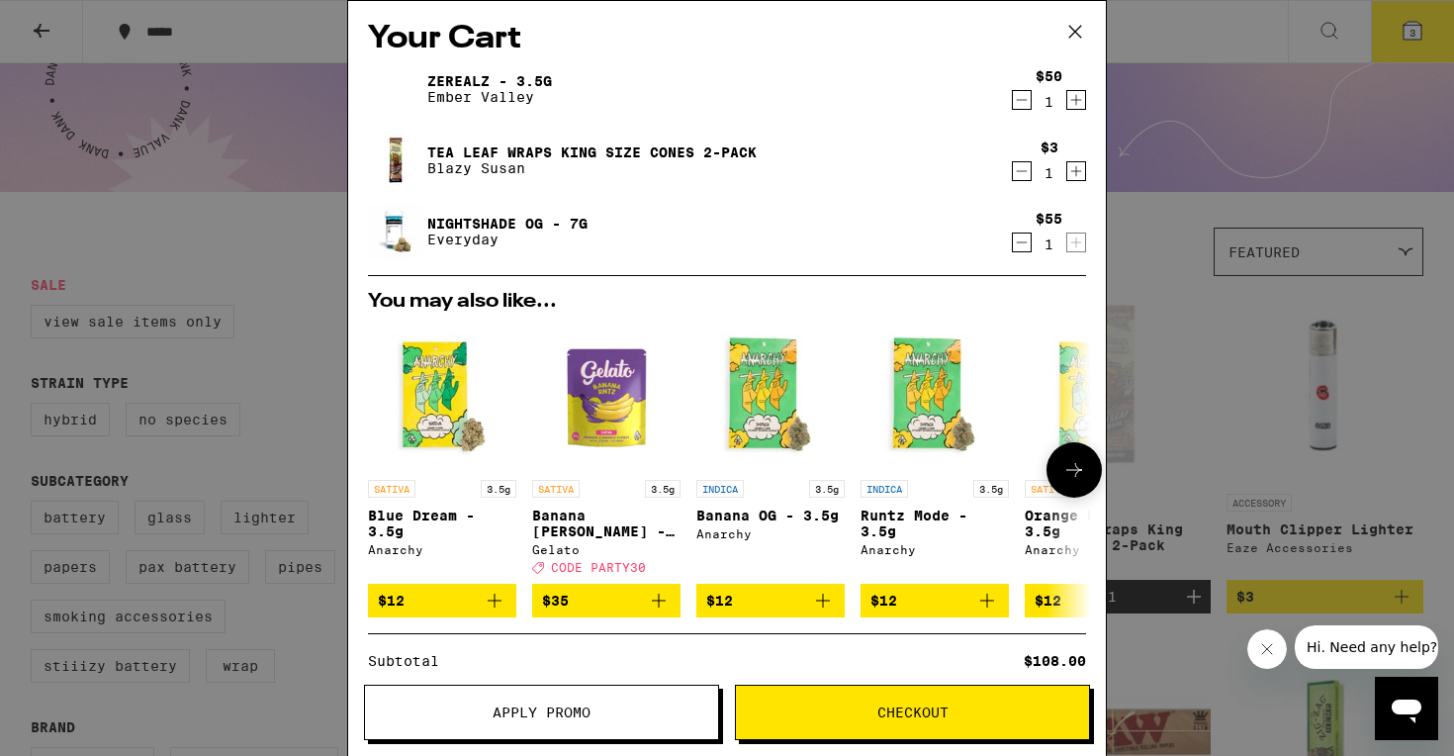
scroll to position [15, 0]
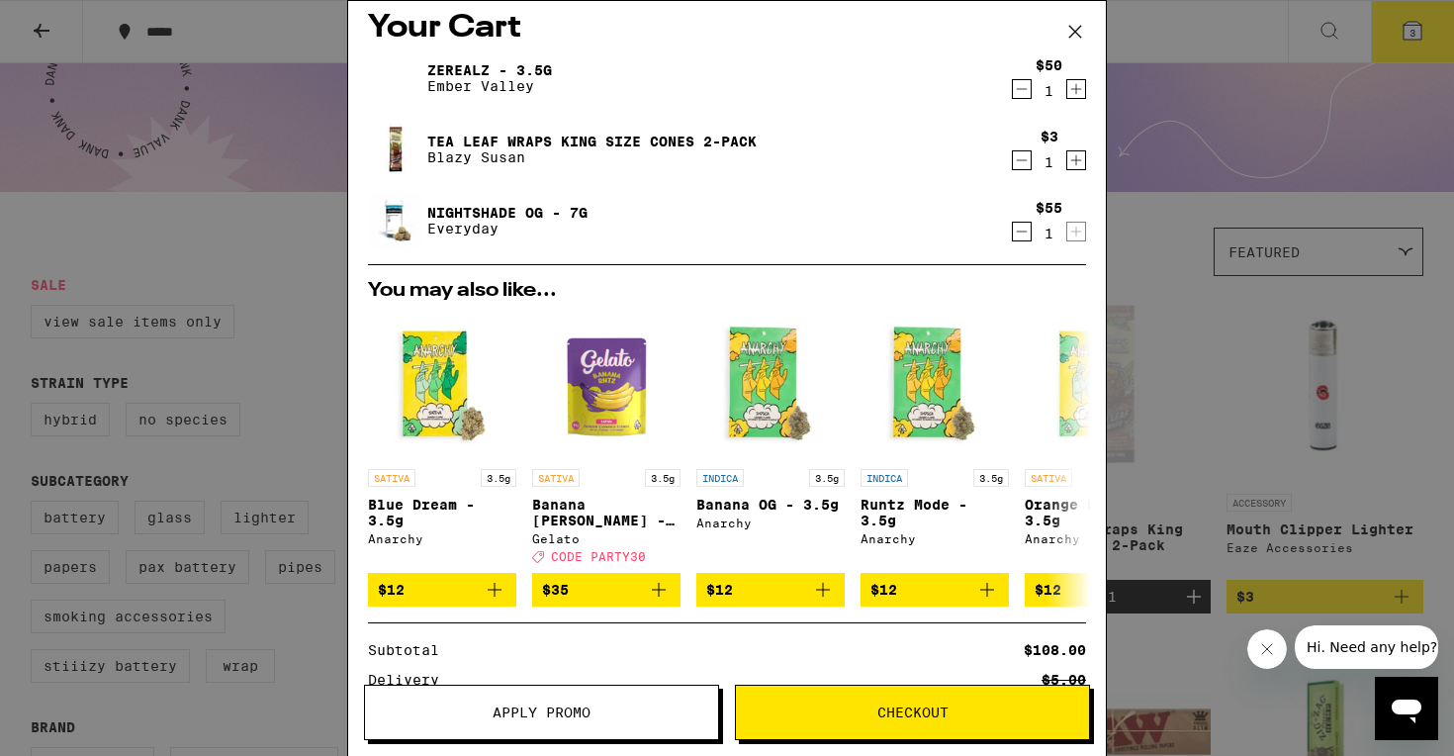
click at [1013, 89] on icon "Decrement" at bounding box center [1022, 89] width 18 height 24
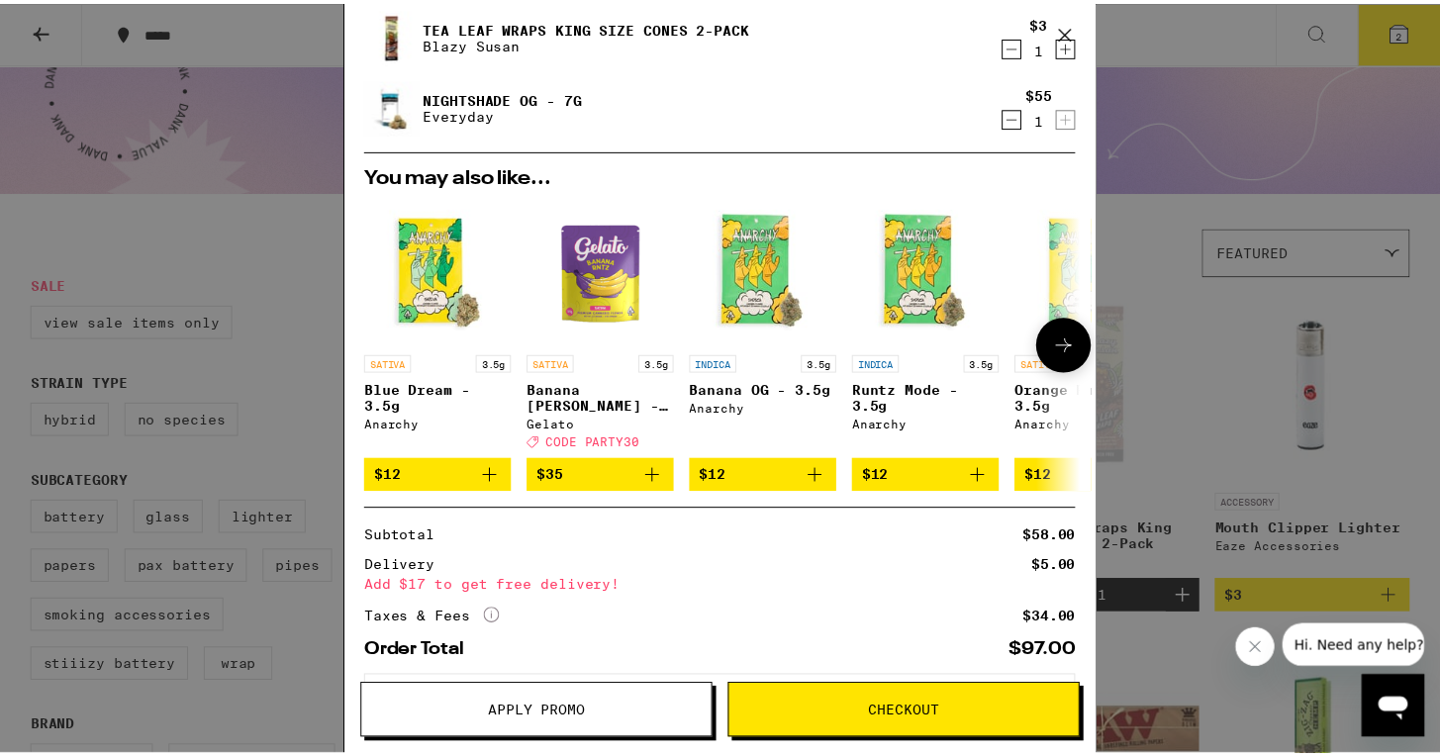
scroll to position [157, 0]
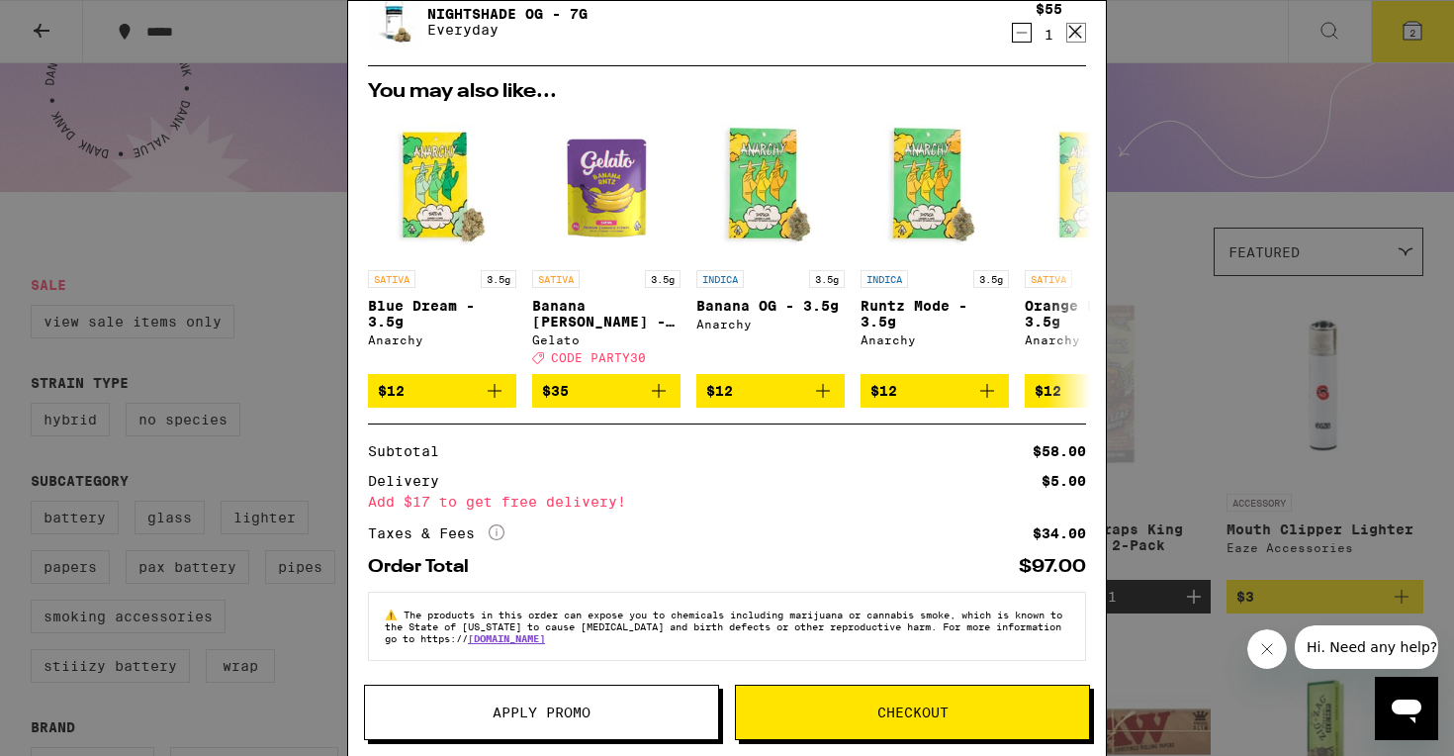
click at [559, 712] on span "Apply Promo" at bounding box center [542, 712] width 98 height 14
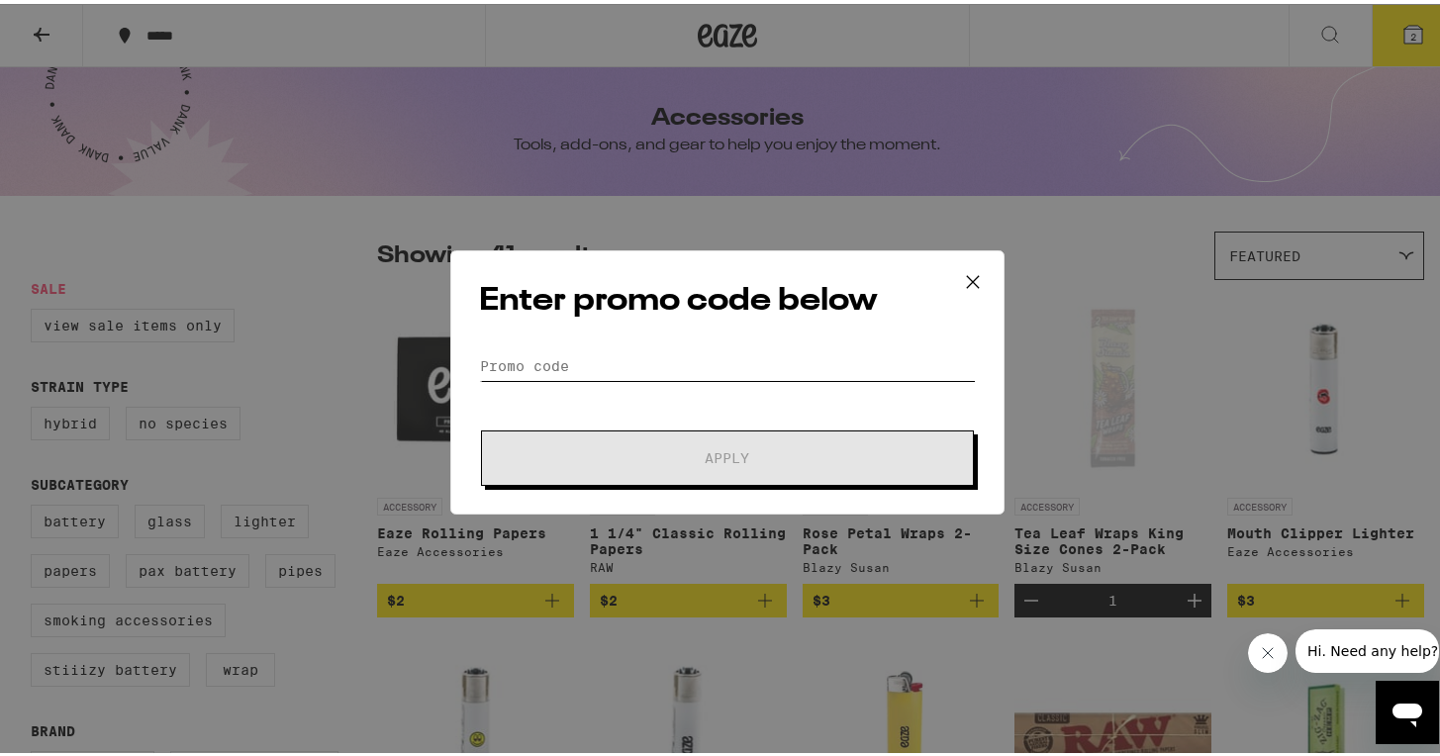
click at [670, 347] on input "Promo Code" at bounding box center [727, 362] width 497 height 30
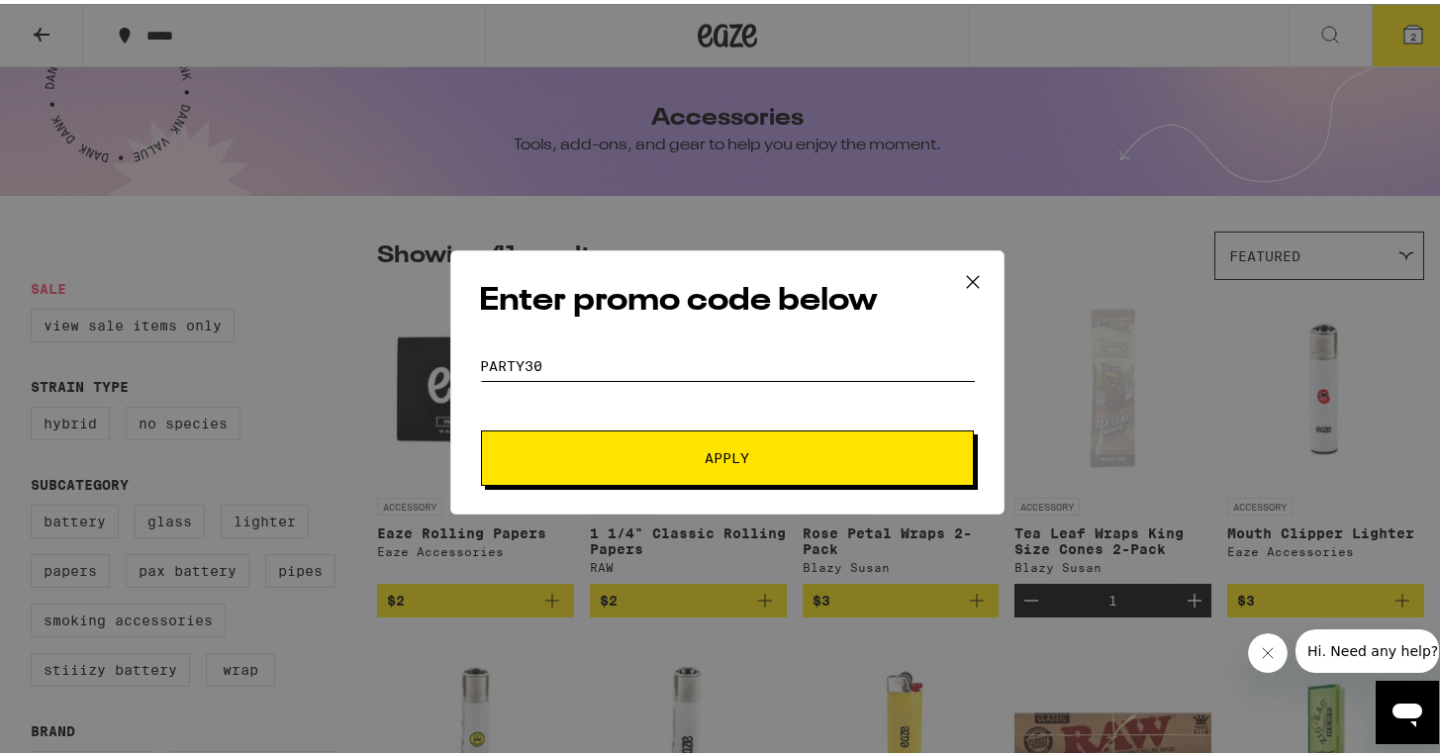
type input "PARTY30"
click at [702, 463] on button "Apply" at bounding box center [727, 453] width 493 height 55
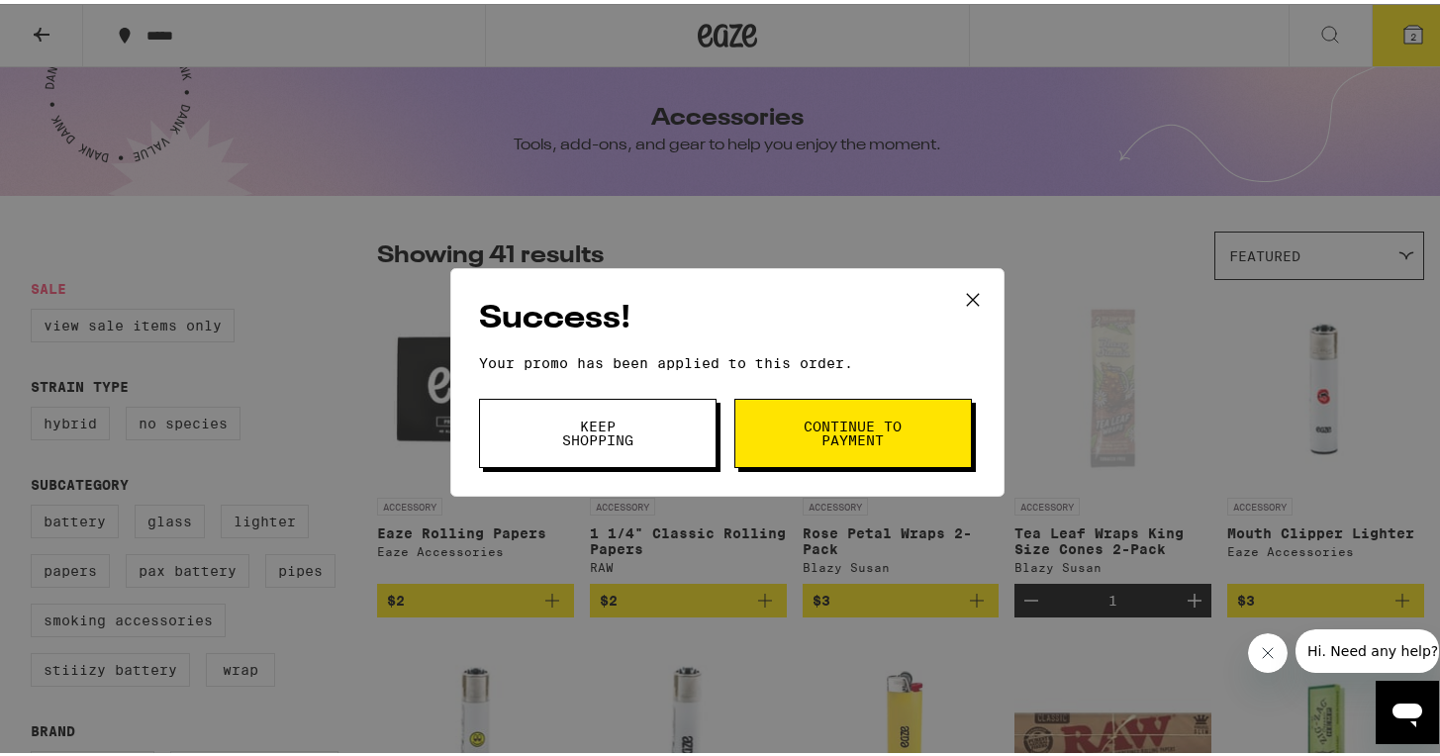
click at [840, 435] on span "Continue to payment" at bounding box center [852, 430] width 101 height 28
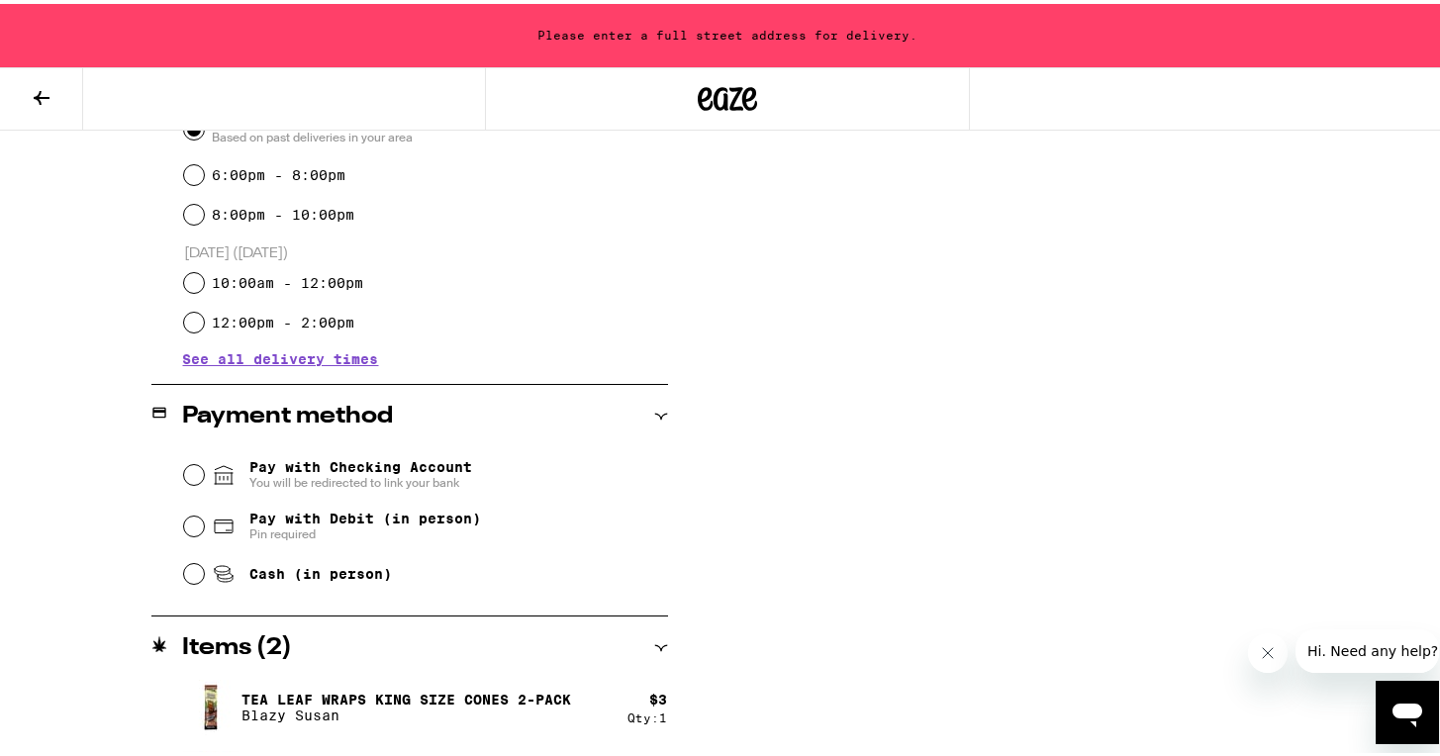
scroll to position [661, 0]
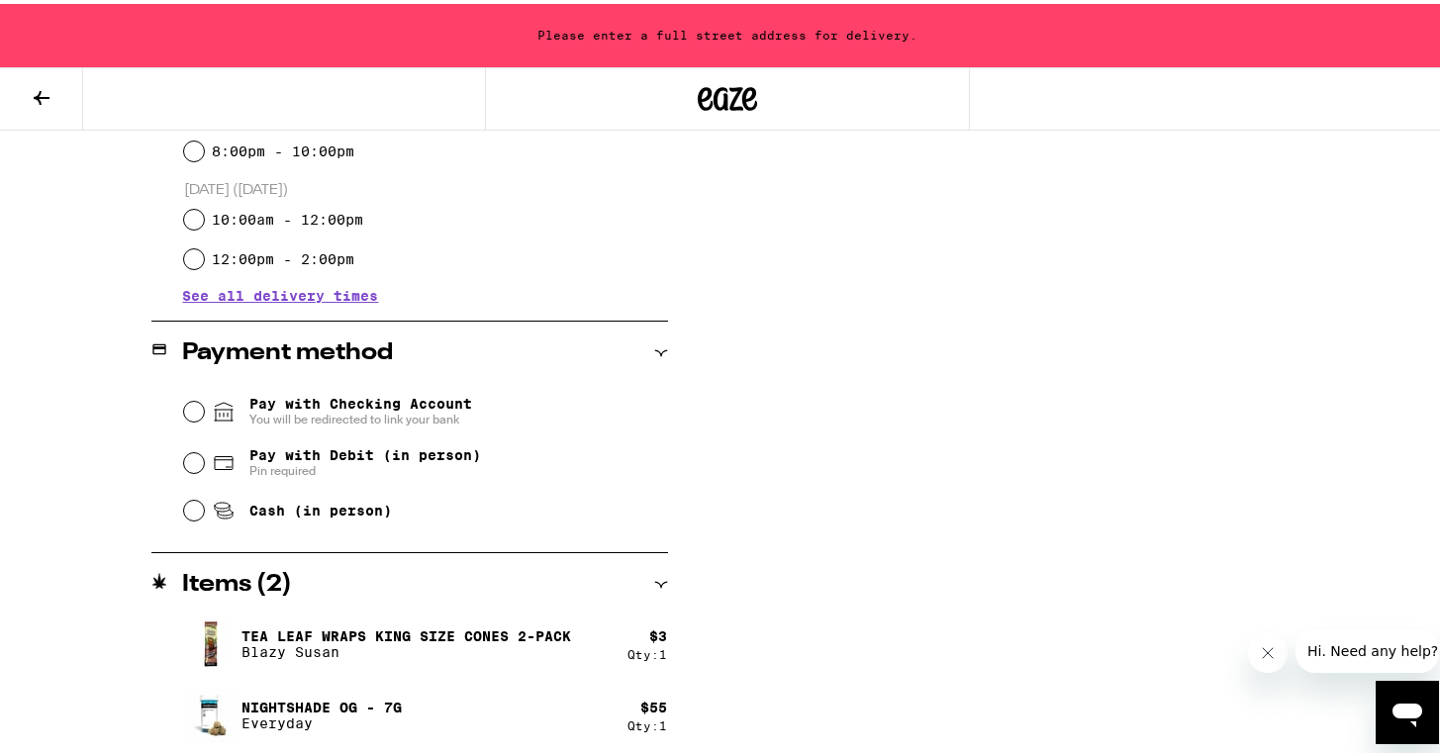
click at [41, 85] on icon at bounding box center [42, 94] width 24 height 24
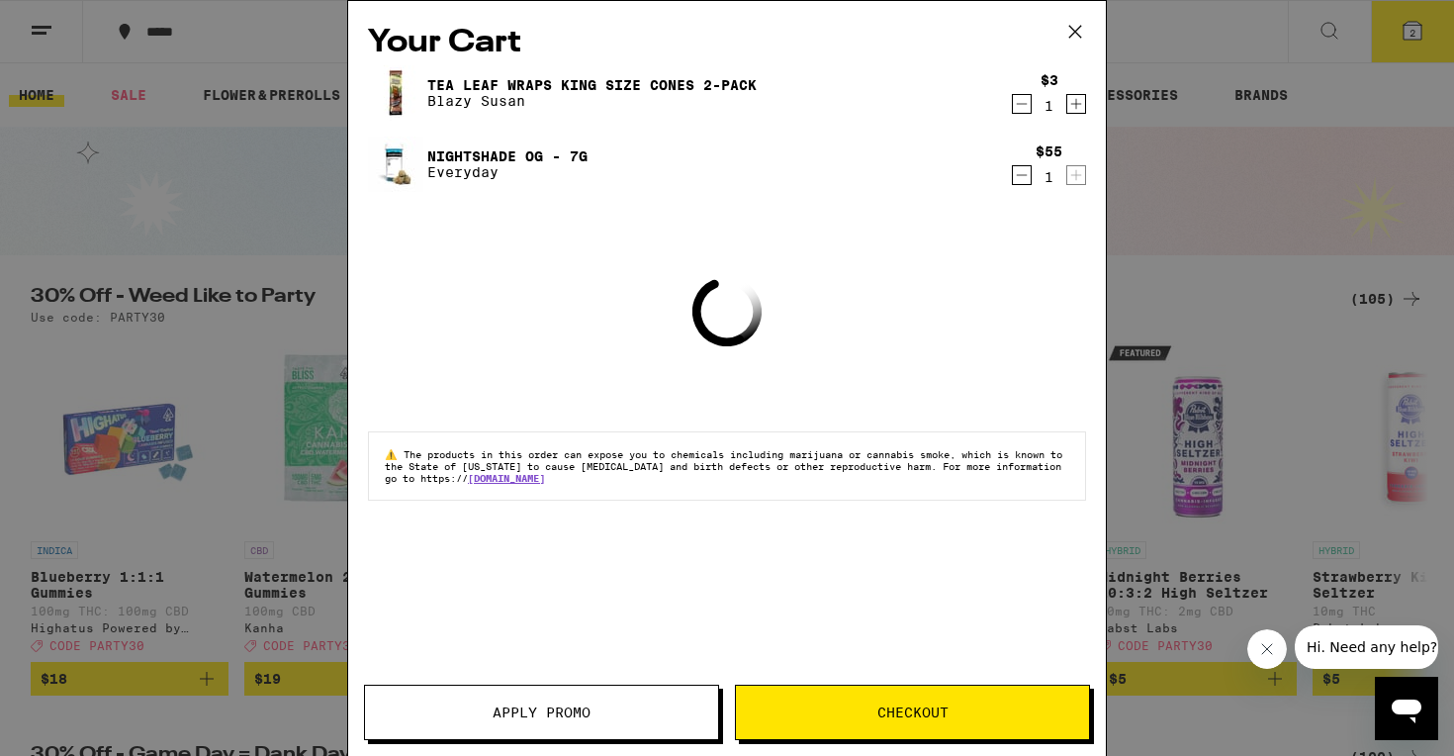
click at [1076, 34] on icon at bounding box center [1076, 32] width 30 height 30
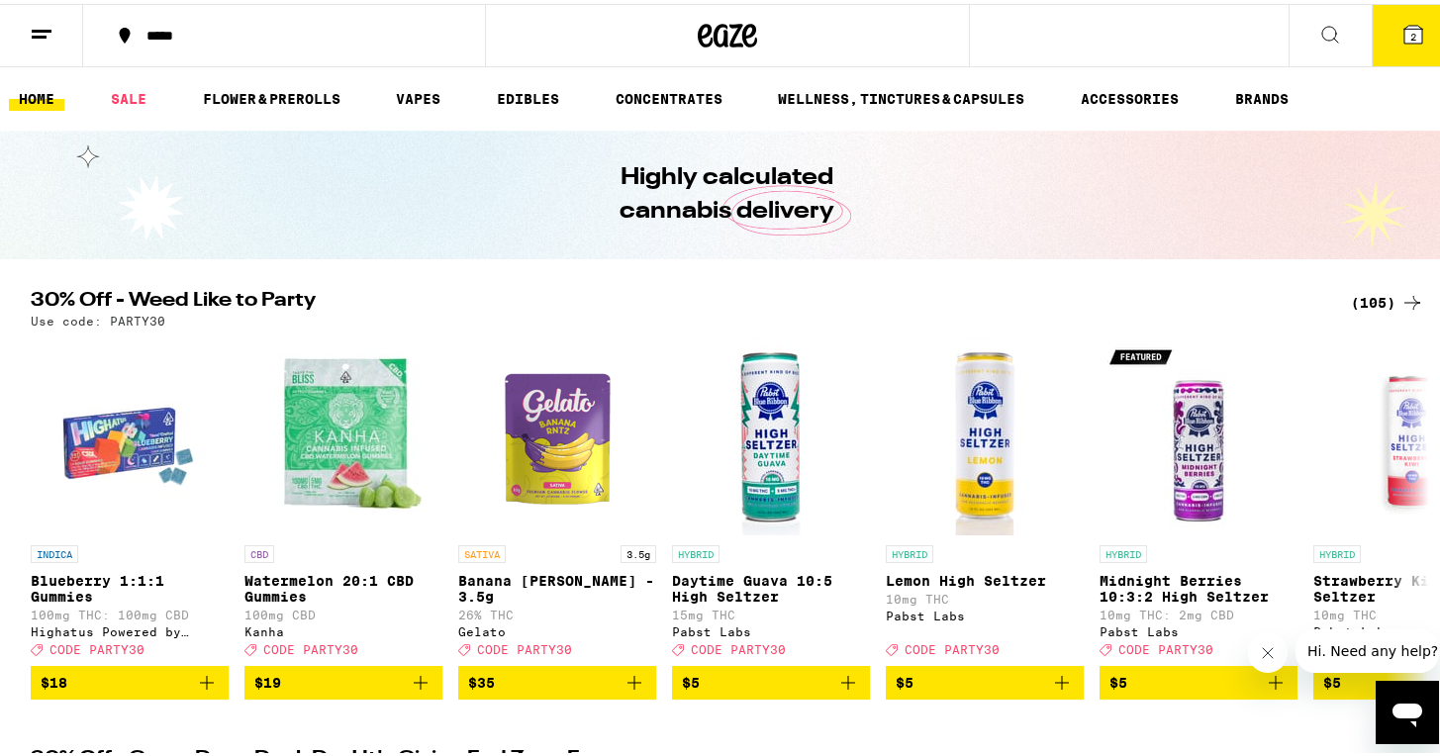
click at [48, 30] on icon at bounding box center [42, 31] width 24 height 24
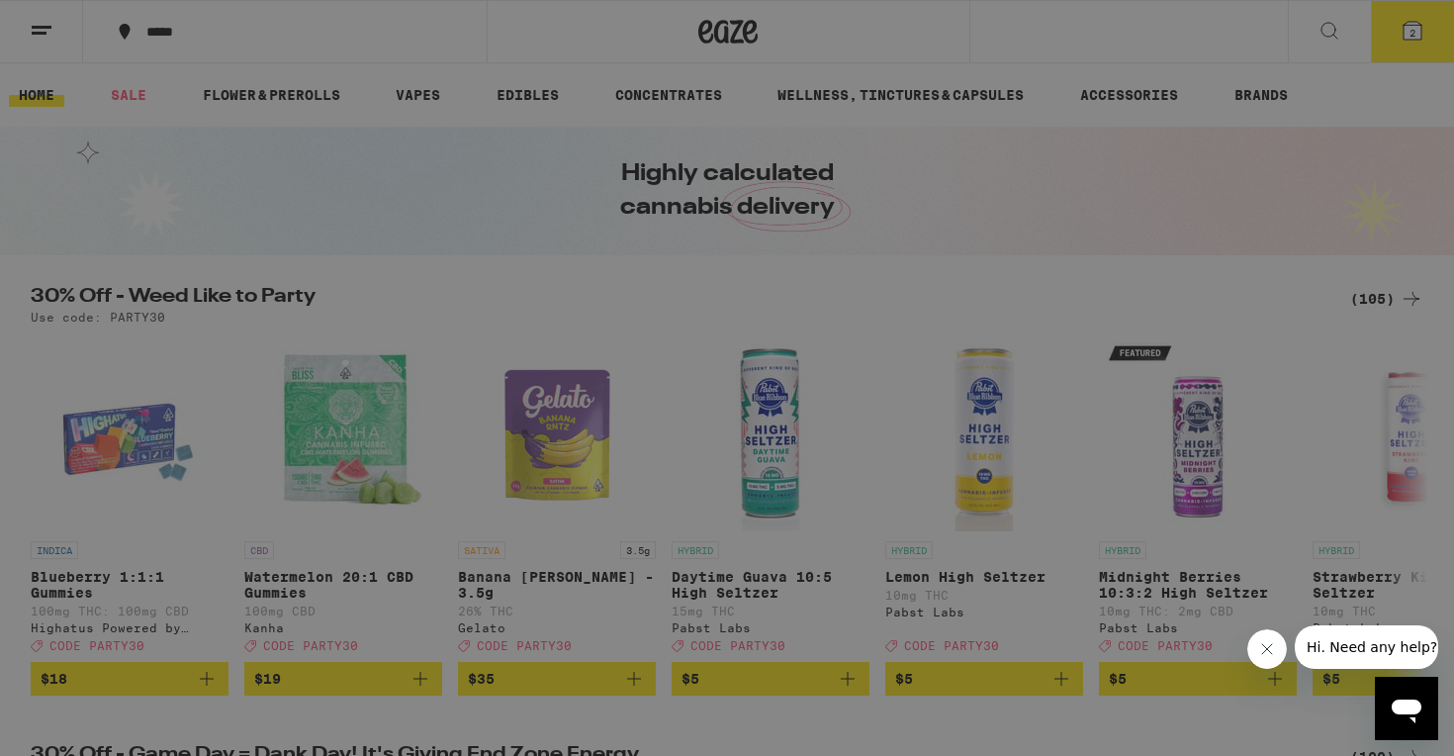
click at [660, 191] on div "Menu Shop Buy It Again Sale Flower & Prerolls Vapes Edibles Concentrates Wellne…" at bounding box center [727, 378] width 1454 height 756
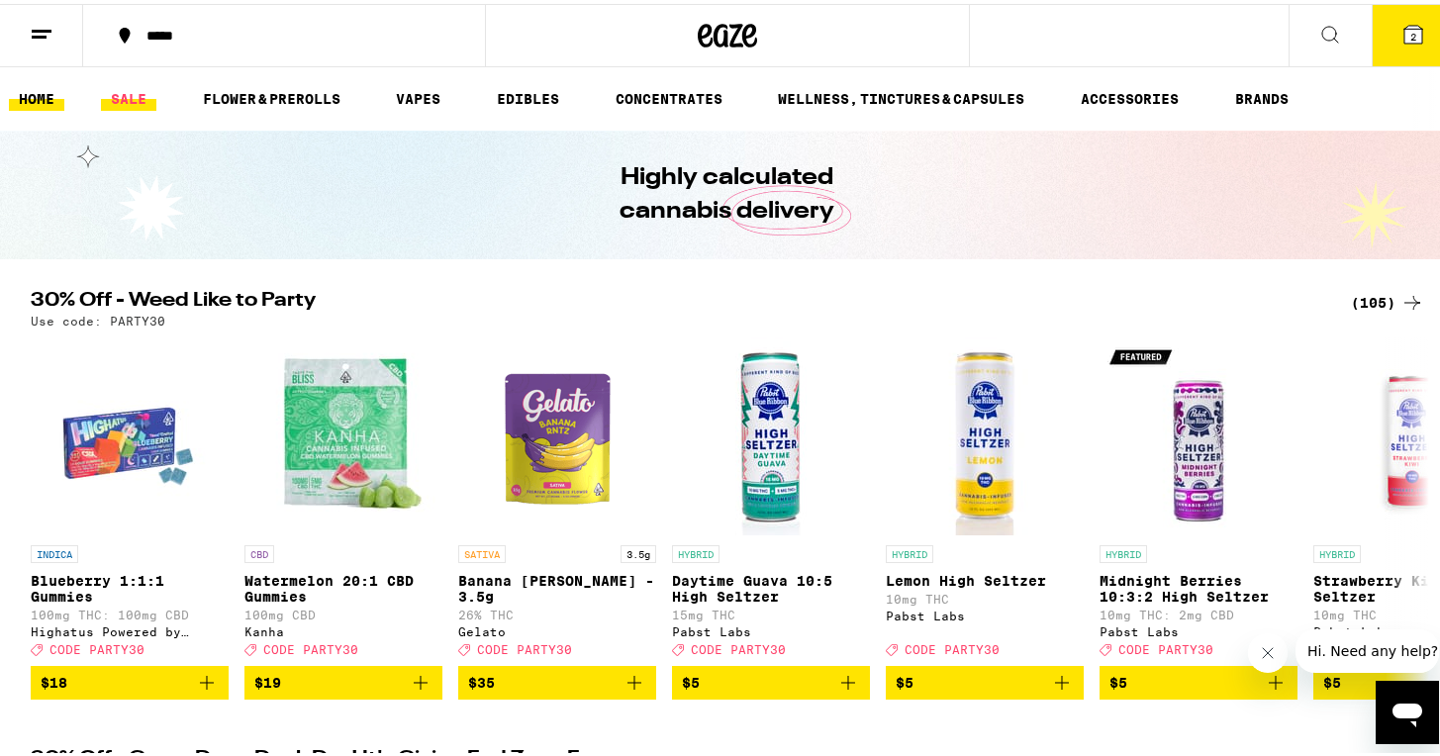
click at [137, 95] on link "SALE" at bounding box center [128, 95] width 55 height 24
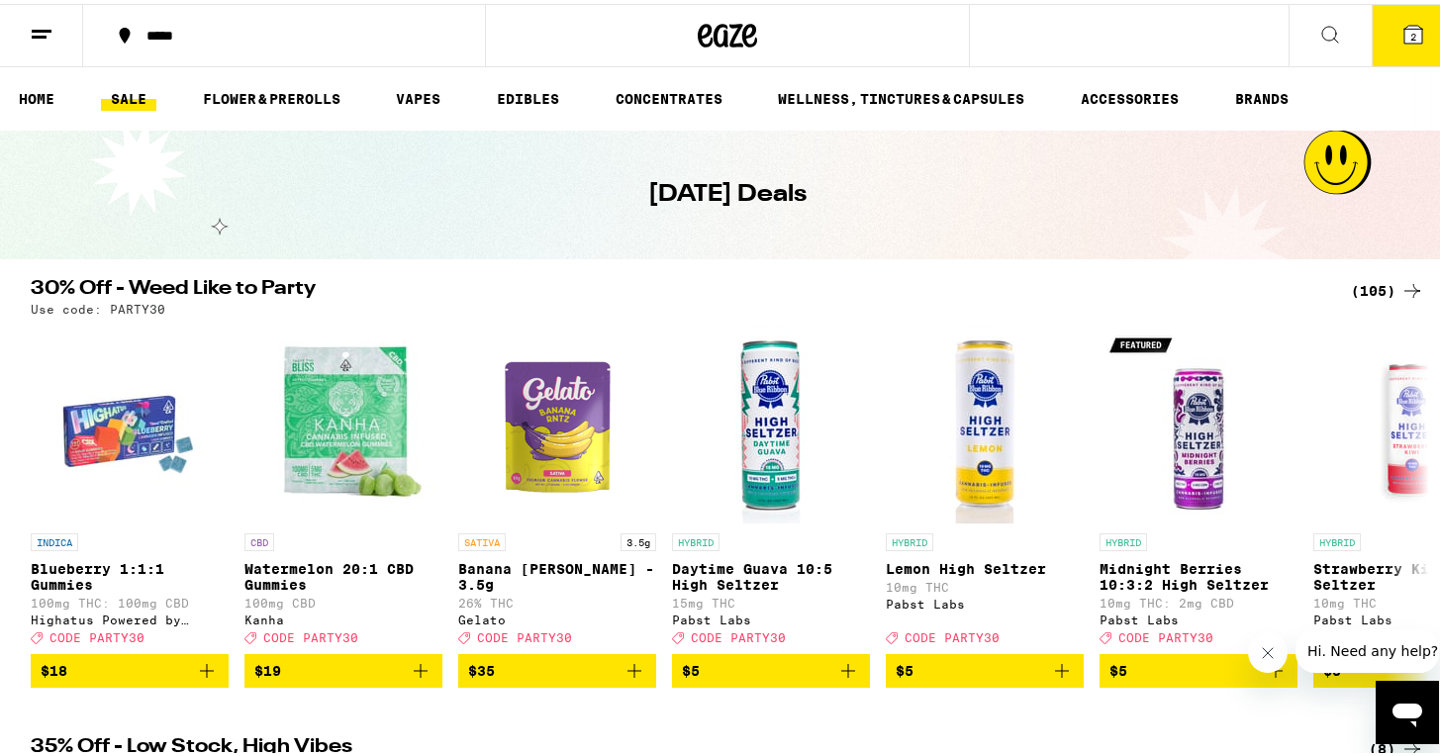
click at [1377, 290] on div "(105)" at bounding box center [1387, 287] width 73 height 24
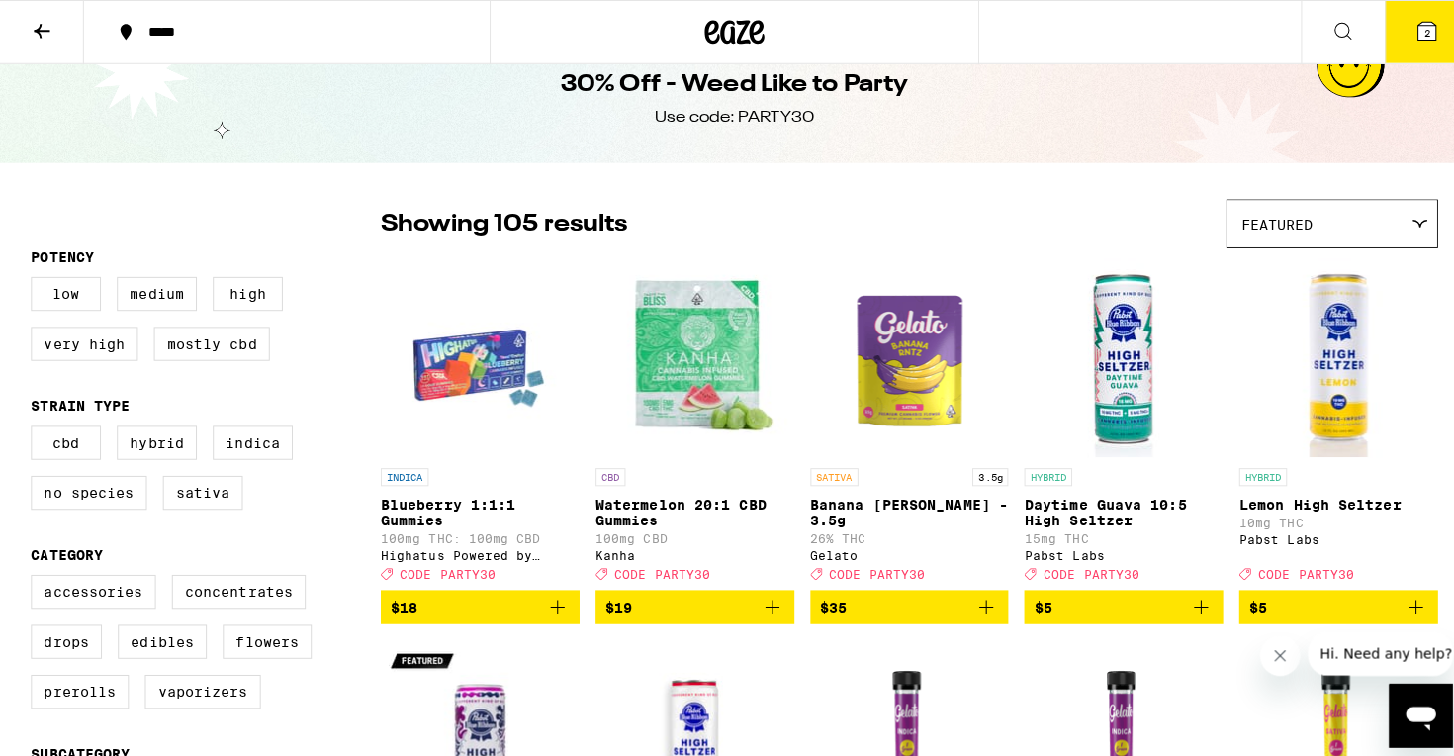
scroll to position [35, 0]
